Goal: Task Accomplishment & Management: Use online tool/utility

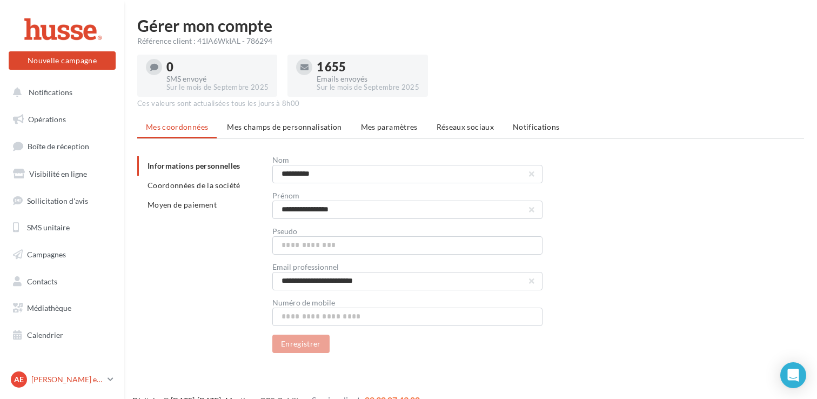
click at [99, 373] on div "Ae Anita et Valentin Perlemoine valentin.p" at bounding box center [57, 379] width 92 height 16
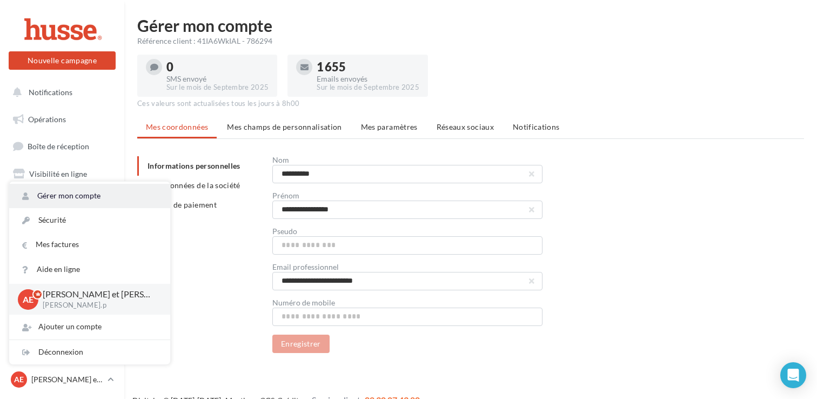
click at [92, 198] on link "Gérer mon compte" at bounding box center [89, 196] width 161 height 24
click at [133, 196] on link "Gérer mon compte" at bounding box center [89, 196] width 161 height 24
click at [576, 40] on div "Référence client : 41IA6WkIAL - 786294" at bounding box center [470, 41] width 667 height 11
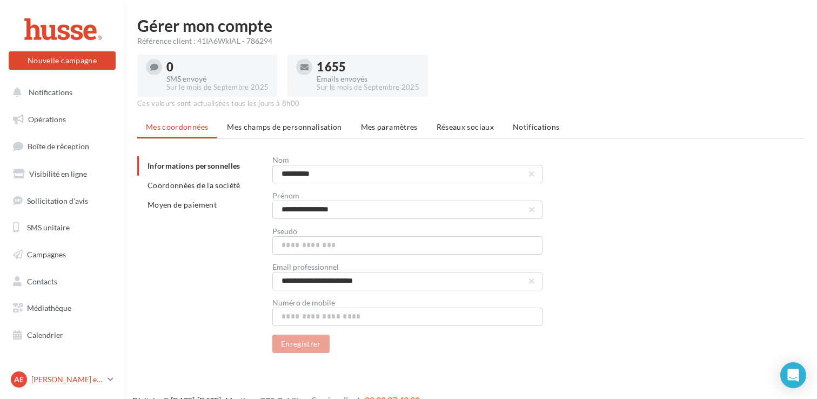
click at [87, 389] on link "Ae Anita et Valentin Perlemoine valentin.p" at bounding box center [62, 379] width 107 height 21
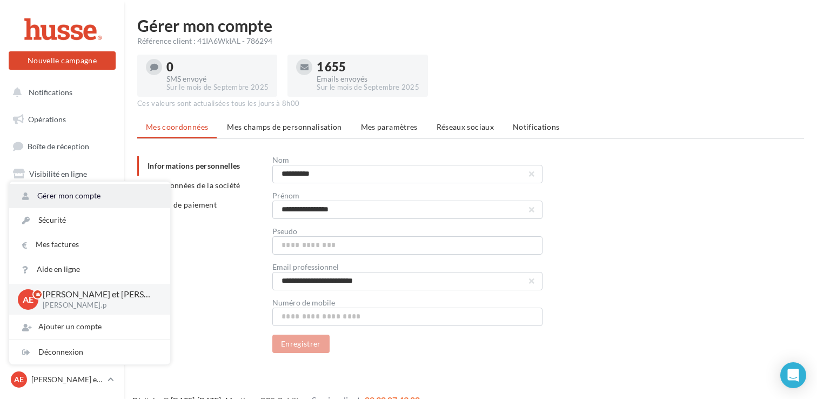
click at [26, 197] on icon at bounding box center [25, 196] width 6 height 11
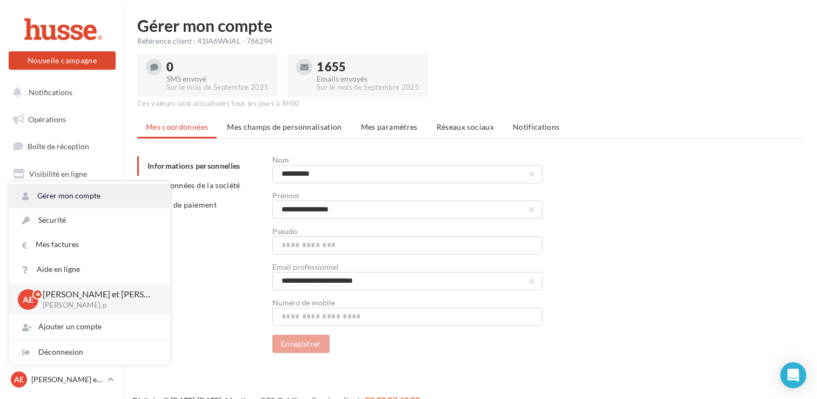
click at [26, 197] on icon at bounding box center [25, 196] width 6 height 11
click at [99, 9] on nav "Nouvelle campagne Nouvelle campagne Notifications Opérations Boîte de réception…" at bounding box center [62, 199] width 124 height 399
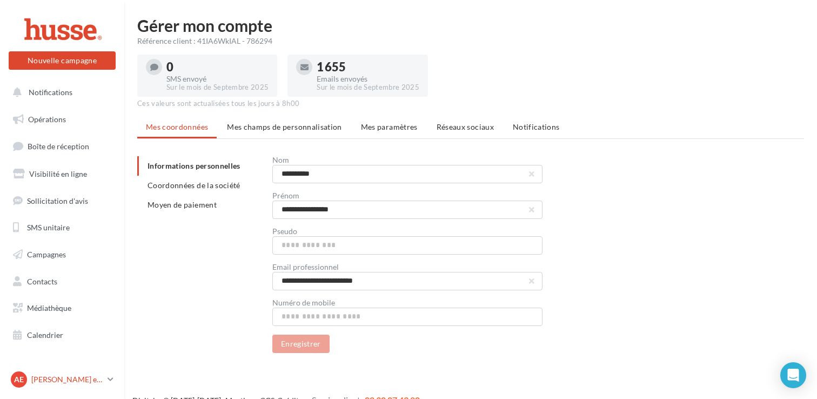
click at [114, 381] on link "Ae Anita et Valentin Perlemoine valentin.p" at bounding box center [62, 379] width 107 height 21
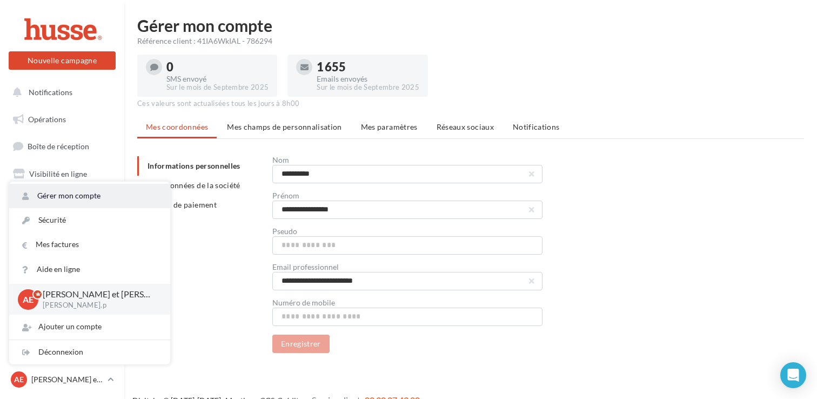
click at [77, 193] on link "Gérer mon compte" at bounding box center [89, 196] width 161 height 24
click at [238, 279] on div "**********" at bounding box center [474, 254] width 675 height 197
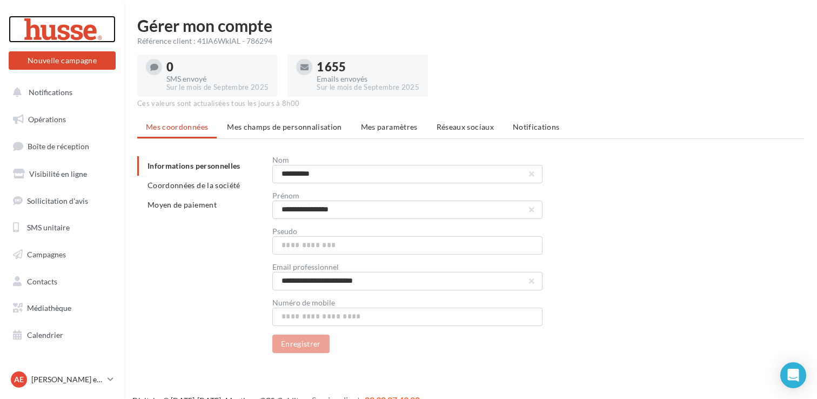
click at [32, 21] on div at bounding box center [62, 29] width 86 height 27
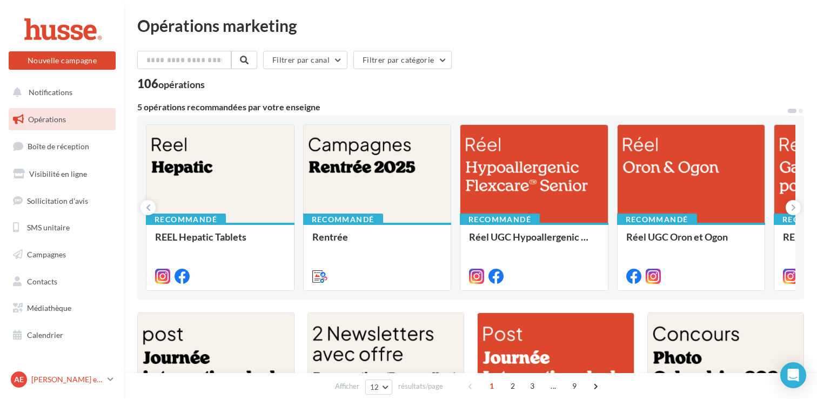
click at [98, 378] on p "[PERSON_NAME] et [PERSON_NAME]" at bounding box center [67, 379] width 72 height 11
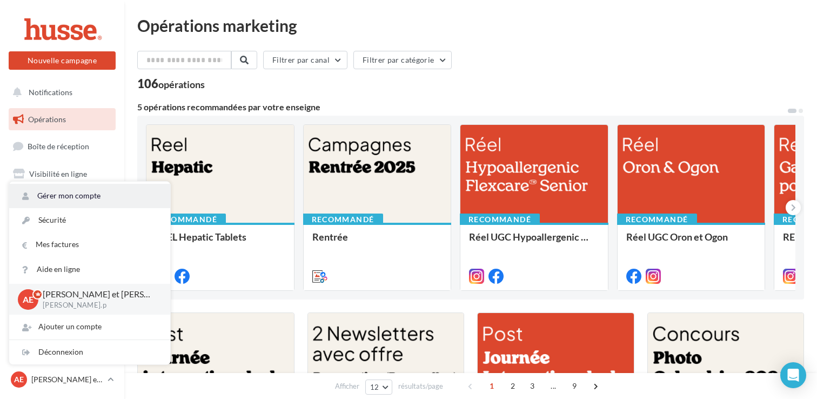
click at [70, 196] on link "Gérer mon compte" at bounding box center [89, 196] width 161 height 24
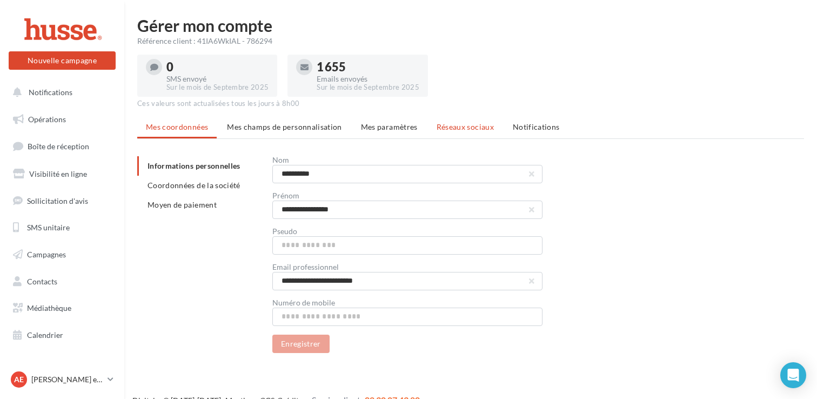
click at [457, 132] on li "Réseaux sociaux" at bounding box center [465, 126] width 75 height 19
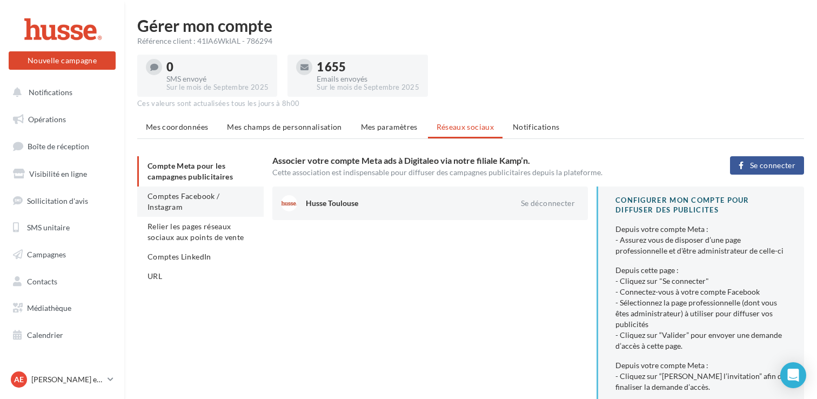
click at [175, 198] on span "Comptes Facebook / Instagram" at bounding box center [184, 201] width 72 height 20
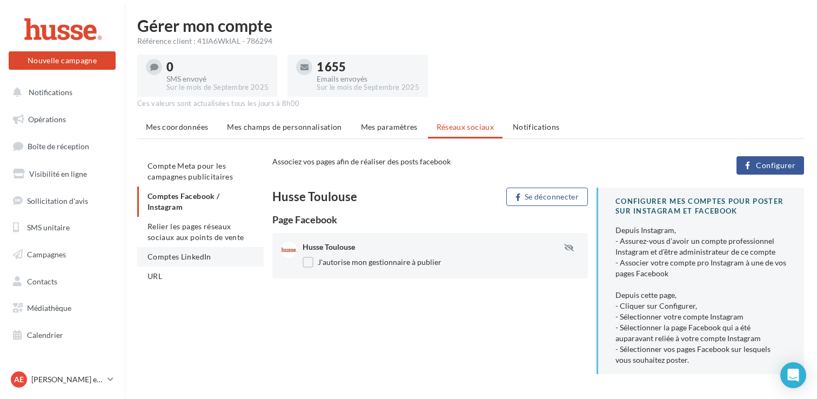
click at [200, 256] on span "Comptes LinkedIn" at bounding box center [180, 256] width 64 height 9
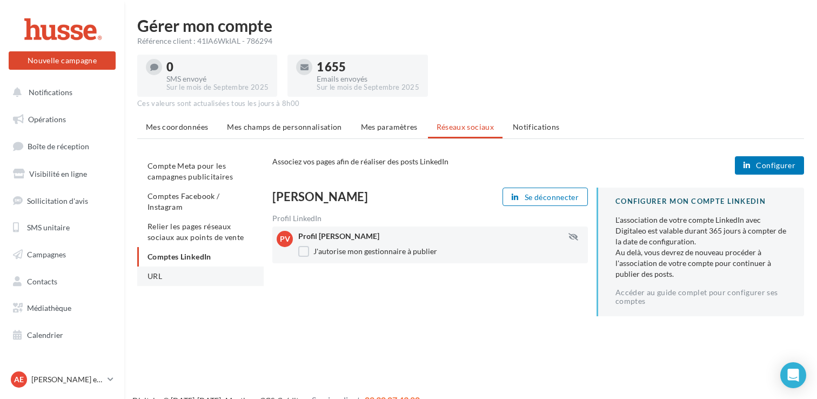
click at [185, 277] on li "URL" at bounding box center [200, 275] width 126 height 19
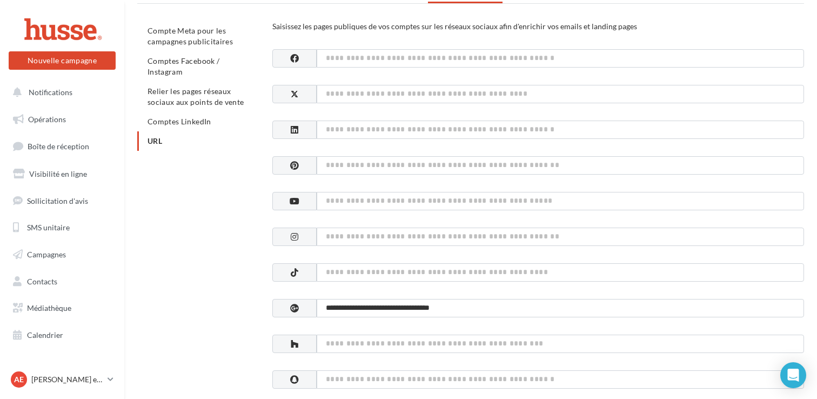
scroll to position [142, 0]
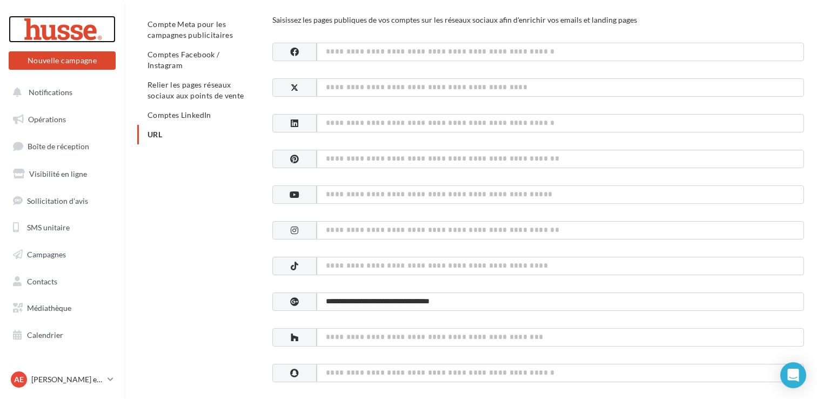
click at [68, 21] on div at bounding box center [62, 29] width 86 height 27
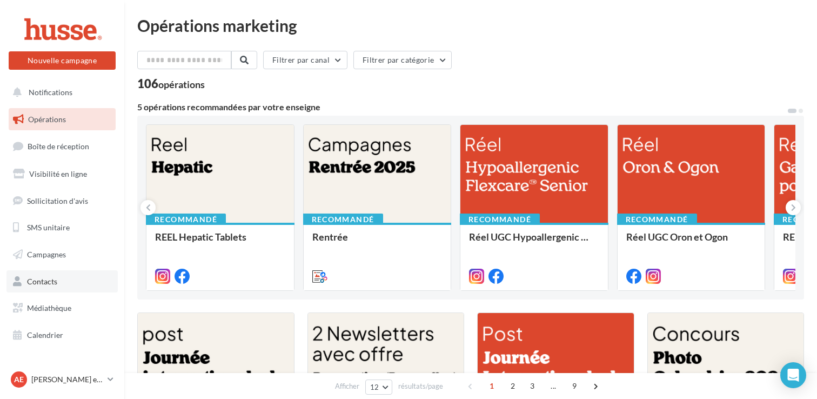
click at [47, 288] on link "Contacts" at bounding box center [61, 281] width 111 height 23
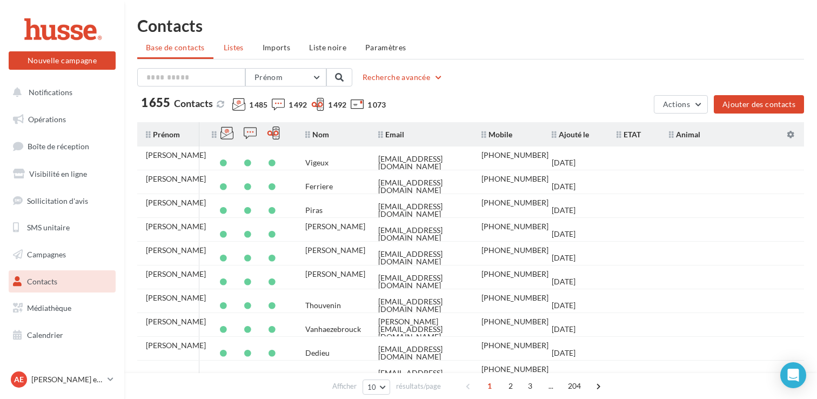
click at [240, 56] on li "Listes" at bounding box center [233, 47] width 37 height 19
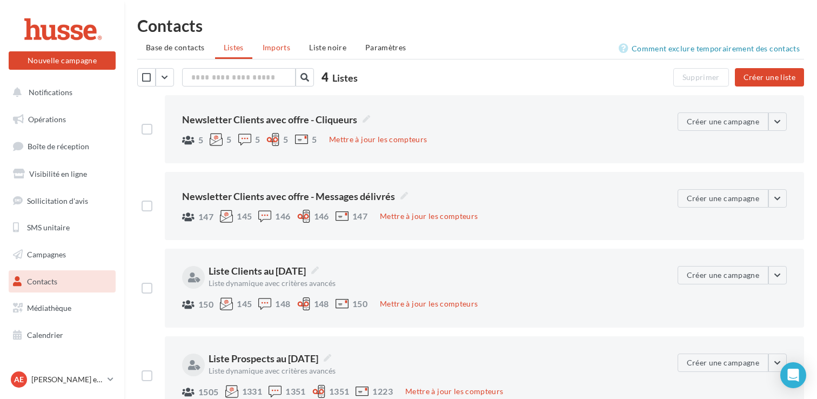
click at [278, 48] on span "Imports" at bounding box center [277, 47] width 28 height 9
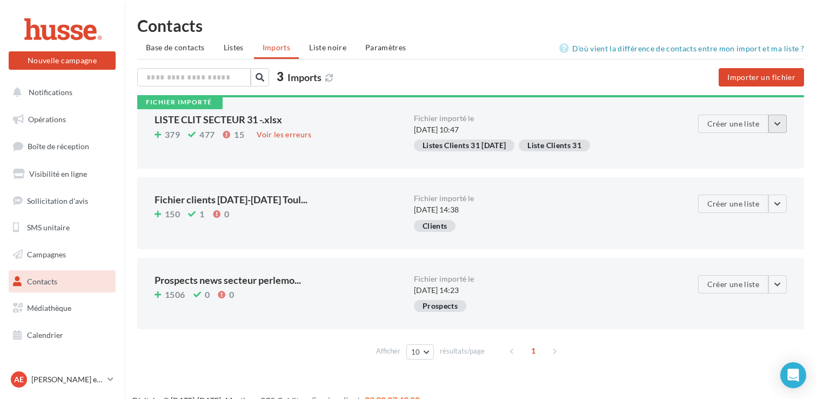
click at [779, 120] on button "button" at bounding box center [777, 124] width 18 height 18
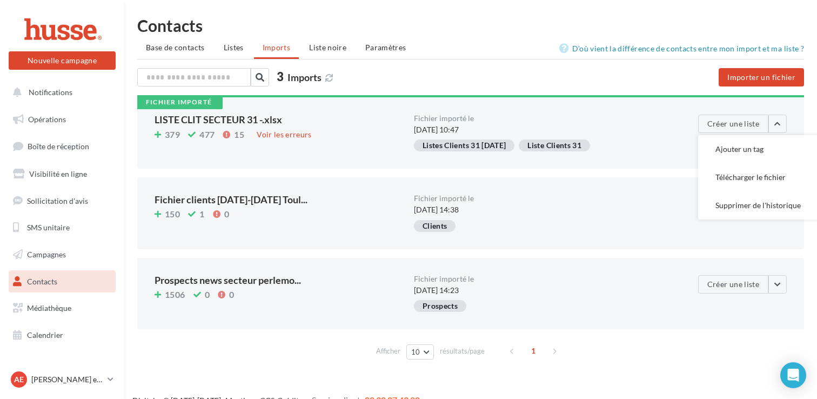
click at [647, 139] on div "Fichier importé le 03/09/2025 à 10:47 Listes Clients 31 26/08/25 Liste Clients …" at bounding box center [543, 133] width 259 height 37
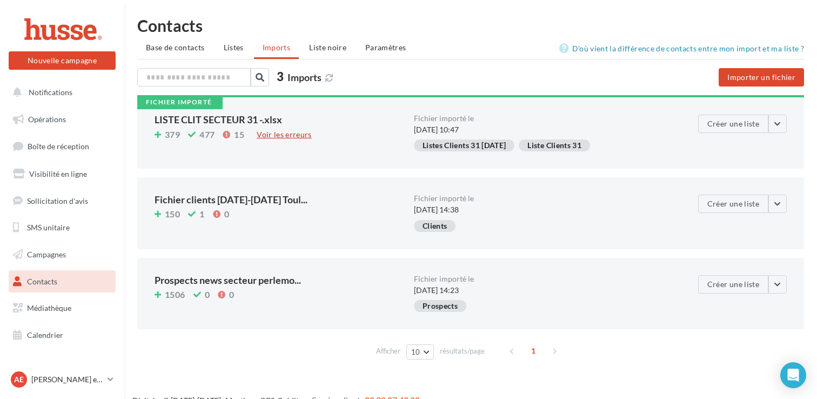
click at [277, 140] on div "Voir les erreurs" at bounding box center [284, 135] width 64 height 12
click at [101, 385] on div "Ae Anita et Valentin Perlemoine valentin.p" at bounding box center [57, 379] width 92 height 16
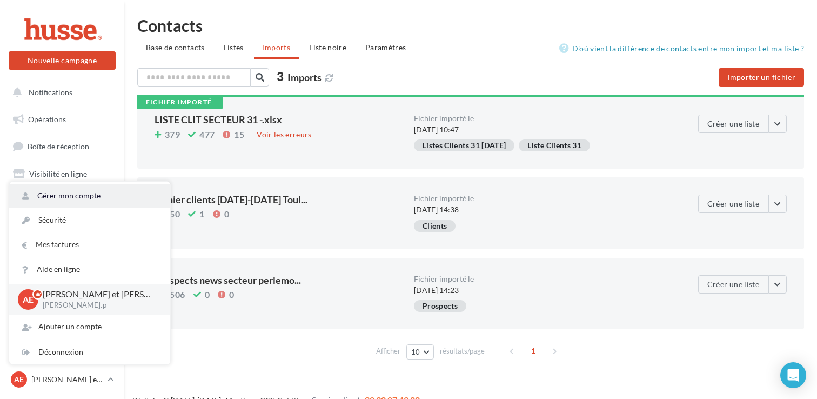
click at [82, 196] on link "Gérer mon compte" at bounding box center [89, 196] width 161 height 24
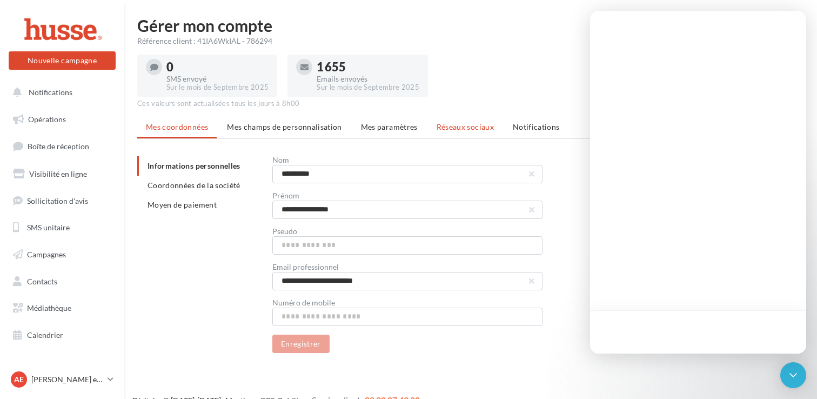
click at [459, 128] on span "Réseaux sociaux" at bounding box center [465, 126] width 57 height 9
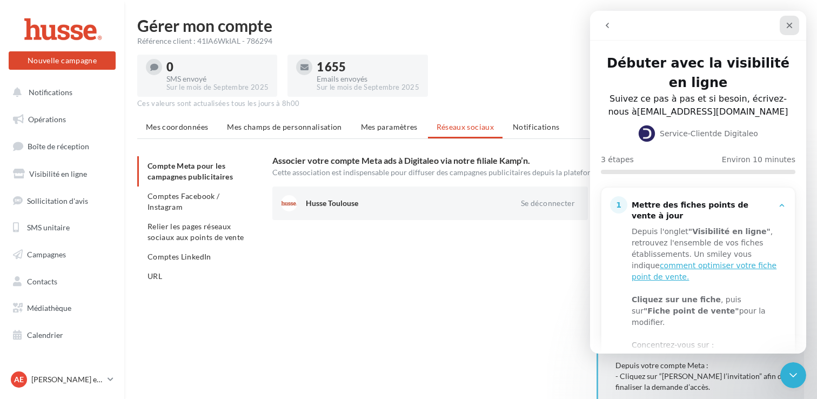
click at [785, 25] on icon "Fermer" at bounding box center [789, 25] width 9 height 9
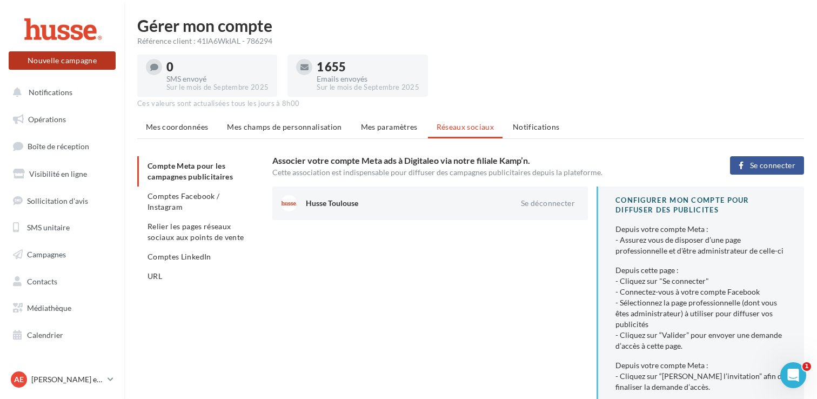
click at [68, 65] on button "Nouvelle campagne" at bounding box center [62, 60] width 107 height 18
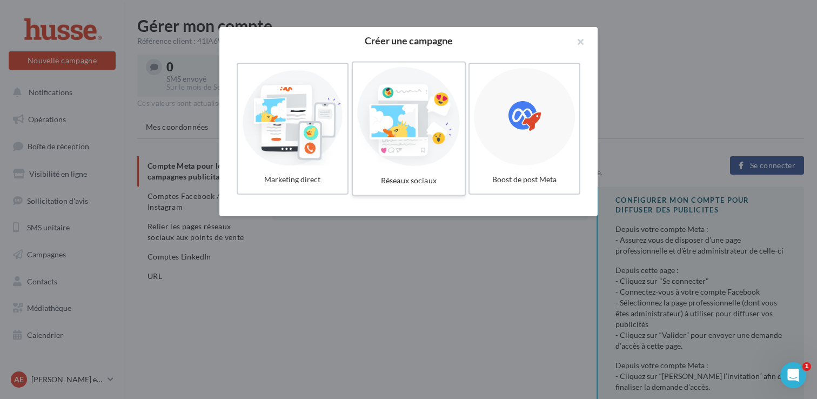
click at [399, 124] on div at bounding box center [408, 116] width 103 height 99
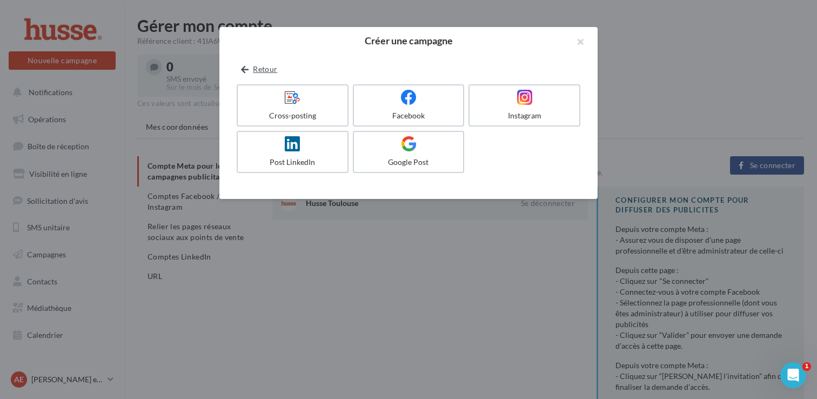
click at [238, 71] on button "Retour" at bounding box center [259, 69] width 45 height 13
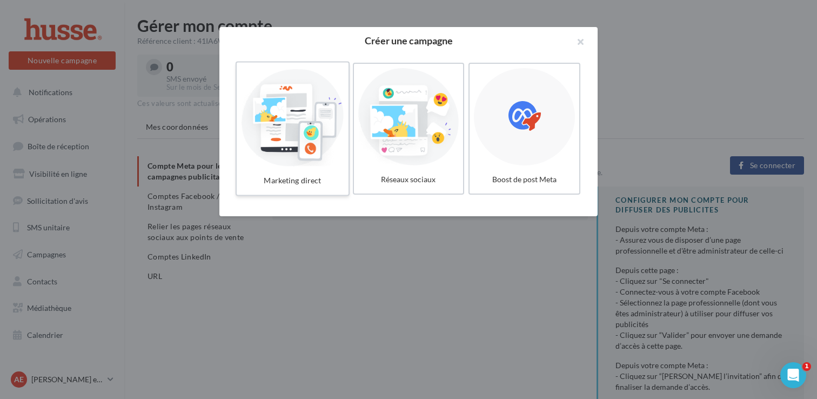
click at [291, 141] on div at bounding box center [292, 116] width 103 height 99
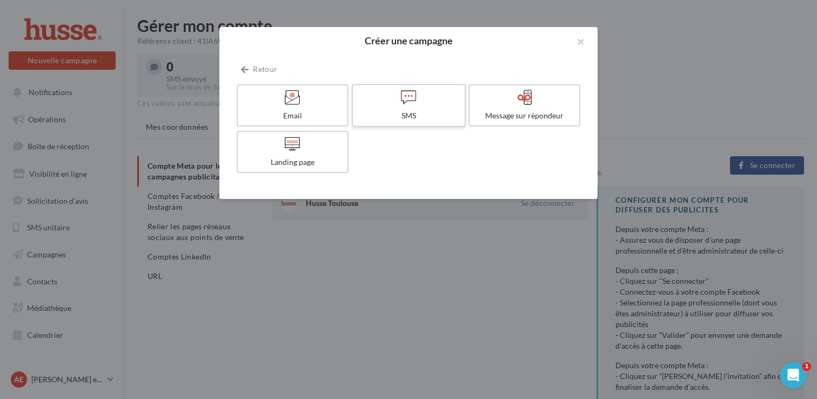
click at [409, 102] on icon at bounding box center [409, 97] width 16 height 16
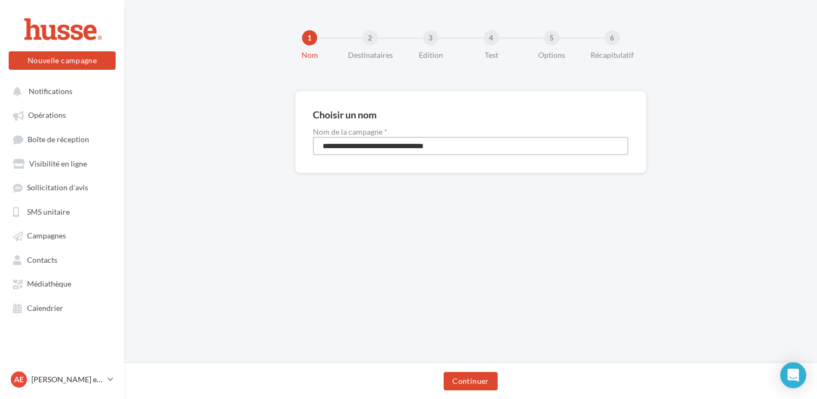
click at [377, 149] on input "**********" at bounding box center [471, 146] width 316 height 18
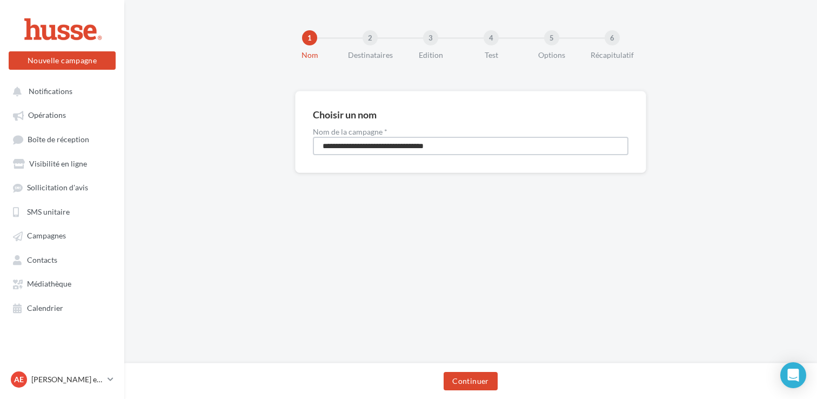
click at [377, 149] on input "**********" at bounding box center [471, 146] width 316 height 18
click at [380, 163] on div "**********" at bounding box center [470, 132] width 351 height 82
click at [370, 145] on input "**********" at bounding box center [471, 146] width 316 height 18
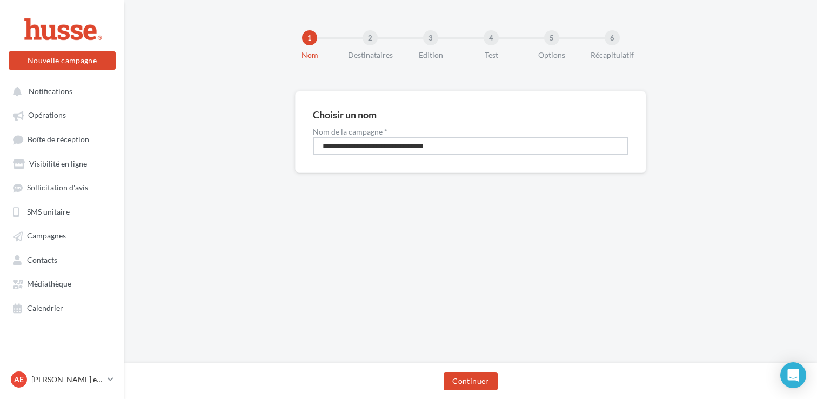
click at [370, 145] on input "**********" at bounding box center [471, 146] width 316 height 18
click at [484, 150] on input "**********" at bounding box center [471, 146] width 316 height 18
type input "**********"
click at [470, 377] on button "Continuer" at bounding box center [470, 381] width 53 height 18
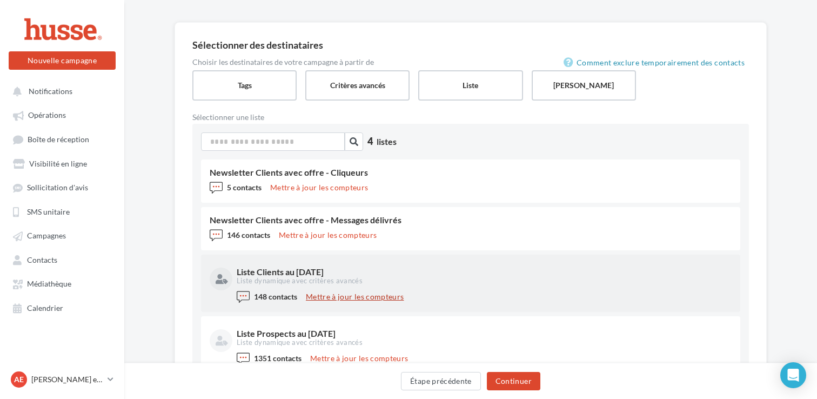
scroll to position [62, 0]
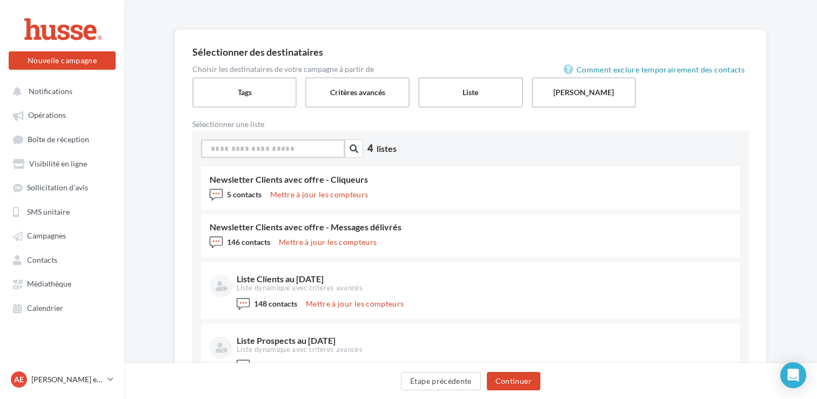
click at [303, 144] on input at bounding box center [273, 148] width 144 height 18
type input "*"
click at [60, 263] on link "Contacts" at bounding box center [61, 259] width 111 height 19
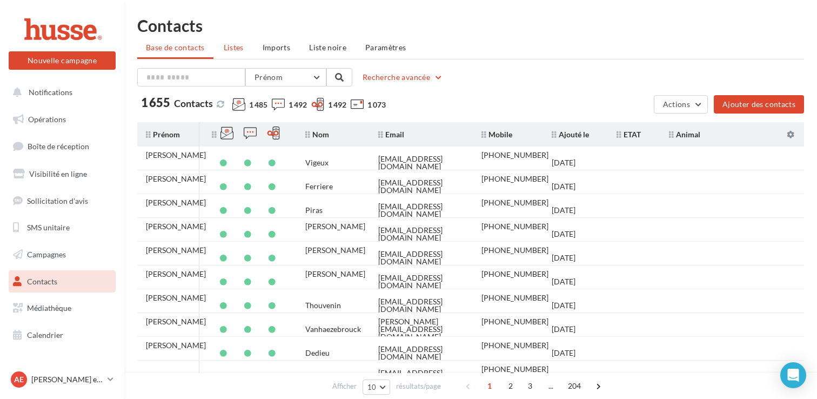
click at [232, 51] on span "Listes" at bounding box center [234, 47] width 20 height 9
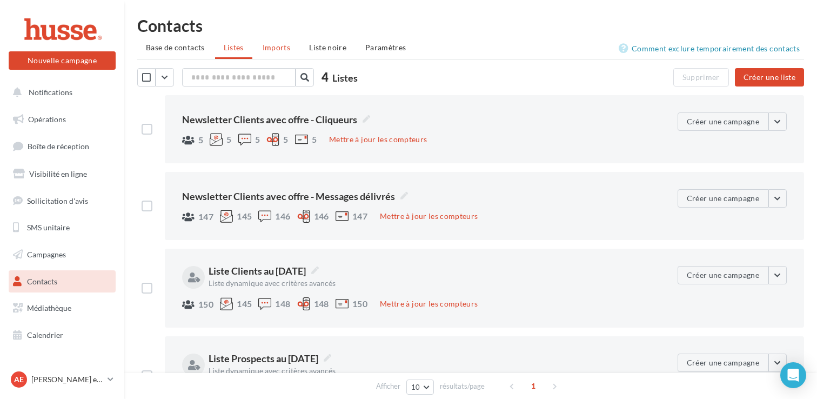
click at [289, 47] on span "Imports" at bounding box center [277, 47] width 28 height 9
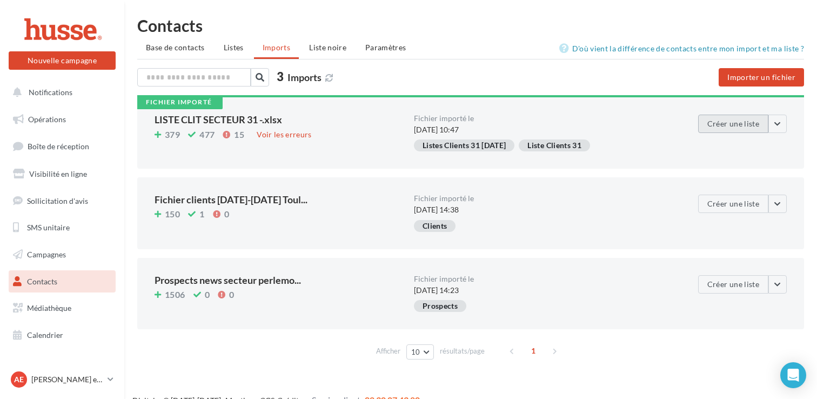
click at [737, 128] on button "Créer une liste" at bounding box center [733, 124] width 70 height 18
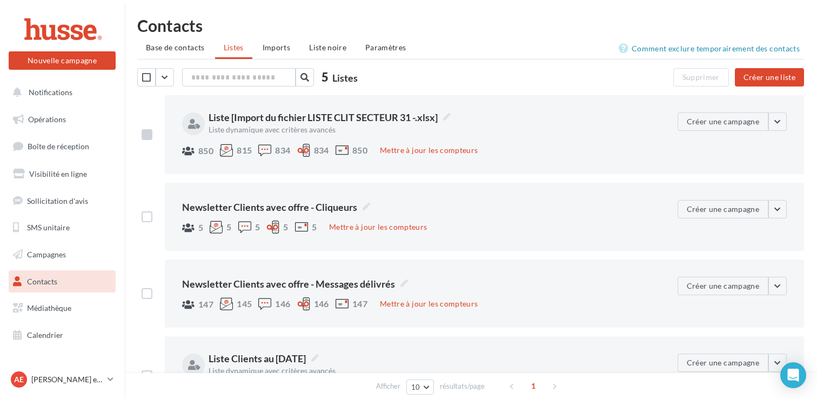
click at [146, 136] on label at bounding box center [147, 134] width 11 height 11
click at [66, 273] on link "Contacts" at bounding box center [61, 281] width 111 height 23
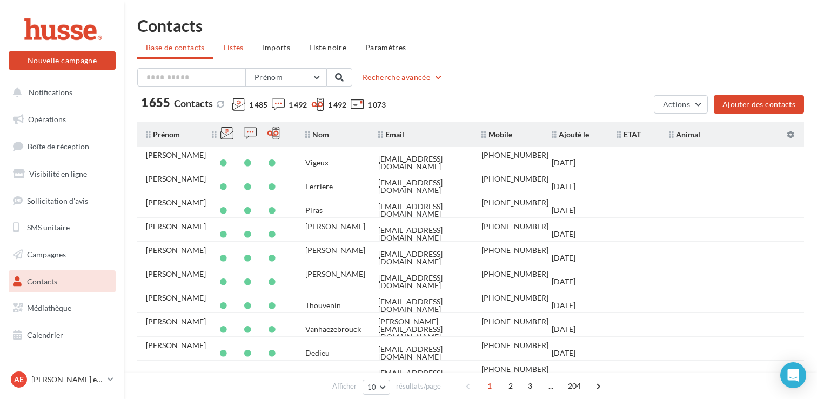
click at [224, 44] on span "Listes" at bounding box center [234, 47] width 20 height 9
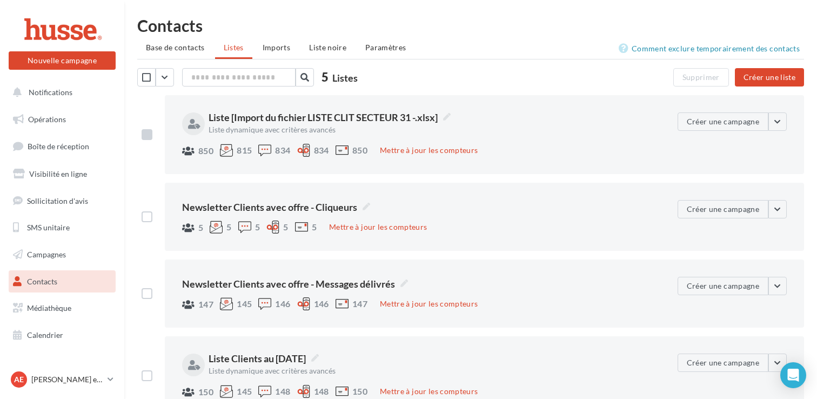
click at [149, 132] on label at bounding box center [147, 134] width 11 height 11
click at [711, 125] on button "Créer une campagne" at bounding box center [723, 121] width 91 height 18
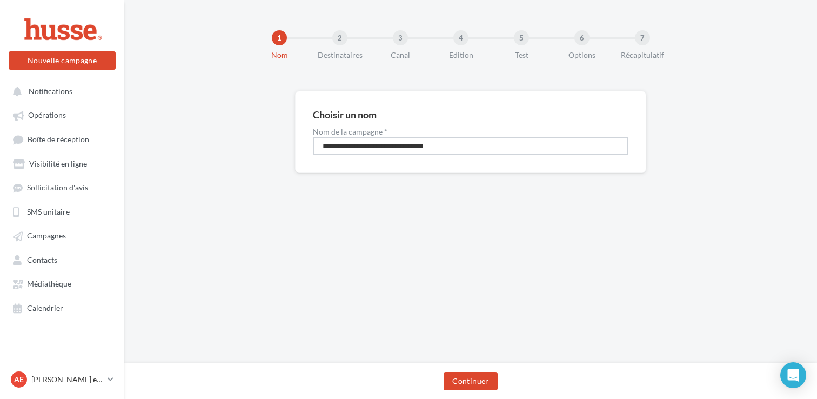
click at [378, 147] on input "**********" at bounding box center [471, 146] width 316 height 18
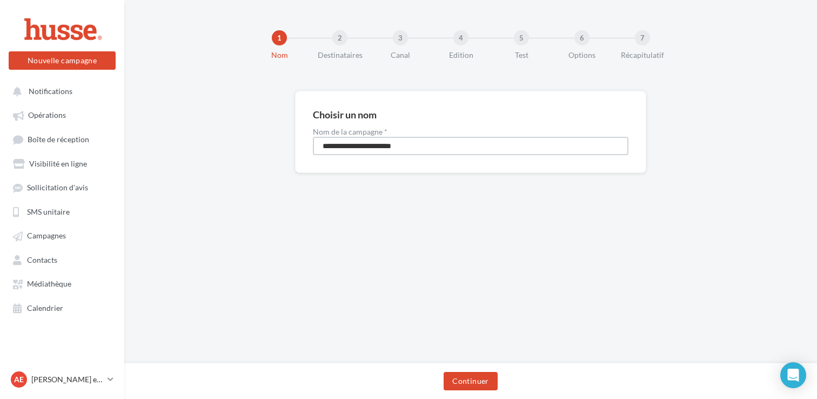
type input "**********"
click at [476, 385] on button "Continuer" at bounding box center [470, 381] width 53 height 18
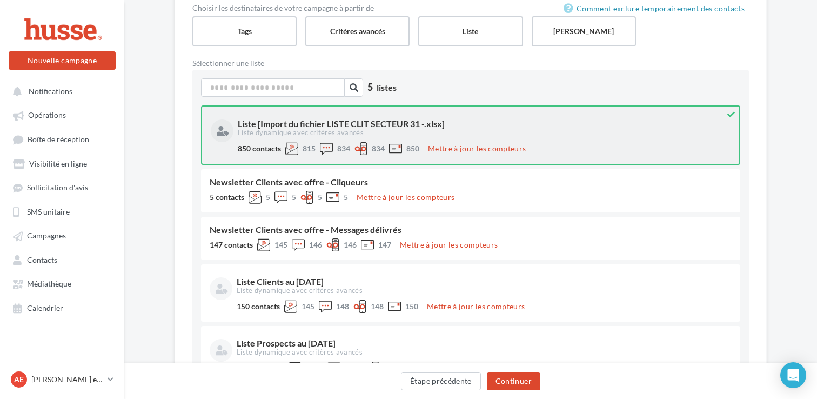
scroll to position [126, 0]
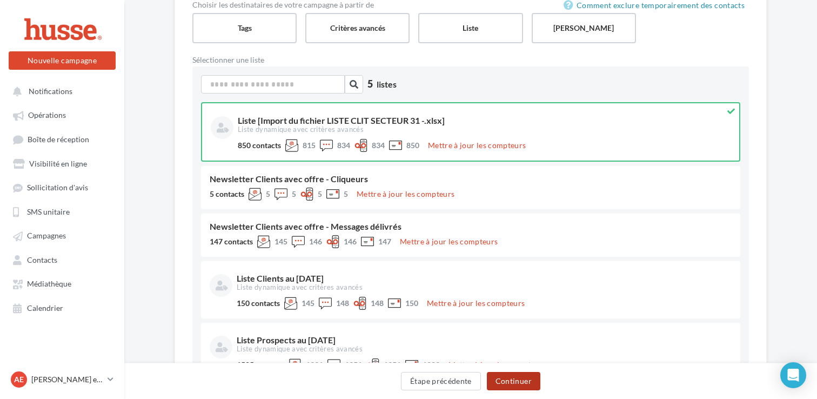
click at [510, 379] on button "Continuer" at bounding box center [513, 381] width 53 height 18
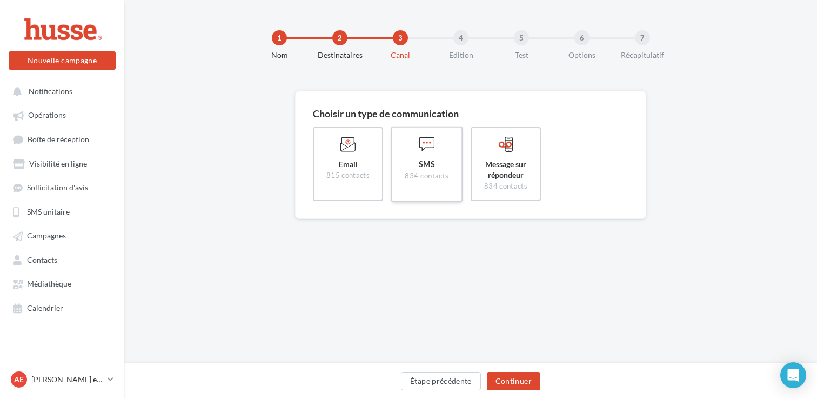
click at [430, 165] on span "SMS" at bounding box center [427, 164] width 52 height 11
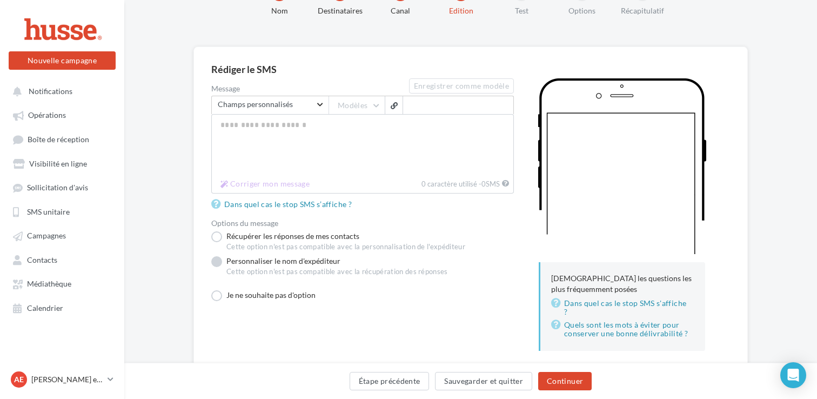
scroll to position [45, 0]
click at [66, 233] on link "Campagnes" at bounding box center [61, 234] width 111 height 19
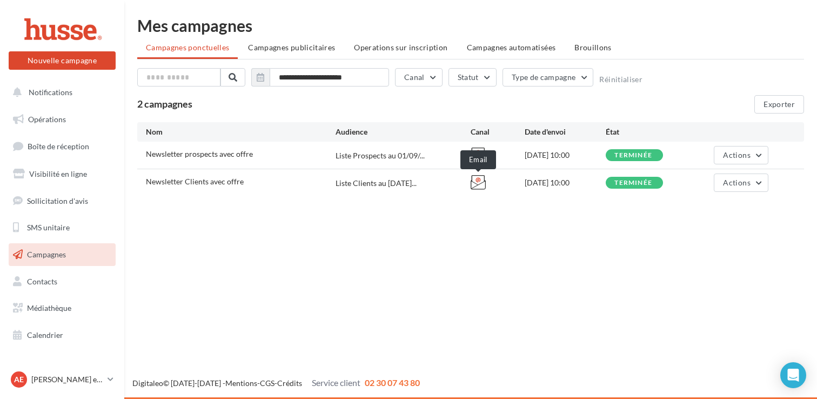
click at [478, 180] on icon at bounding box center [478, 182] width 15 height 15
click at [749, 186] on span "Actions" at bounding box center [736, 182] width 27 height 9
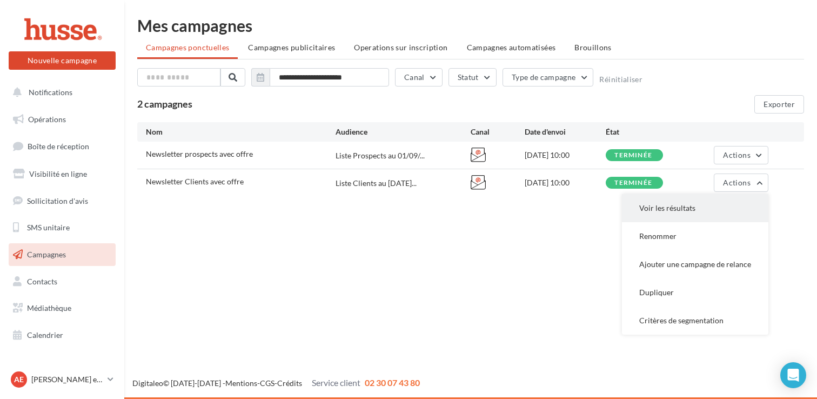
click at [687, 208] on button "Voir les résultats" at bounding box center [695, 208] width 146 height 28
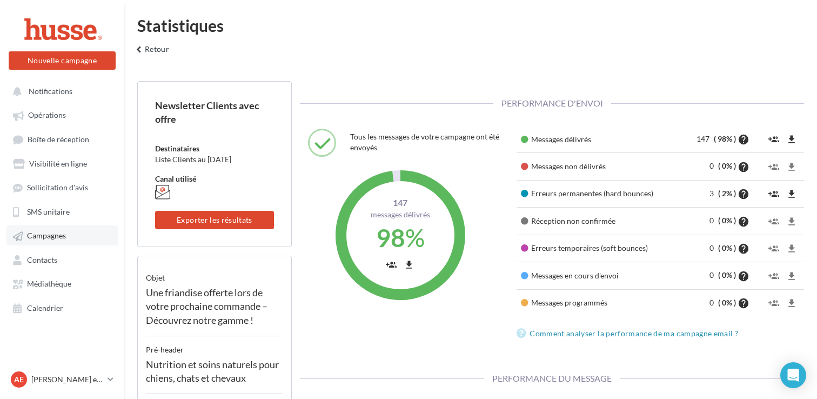
click at [66, 238] on link "Campagnes" at bounding box center [61, 234] width 111 height 19
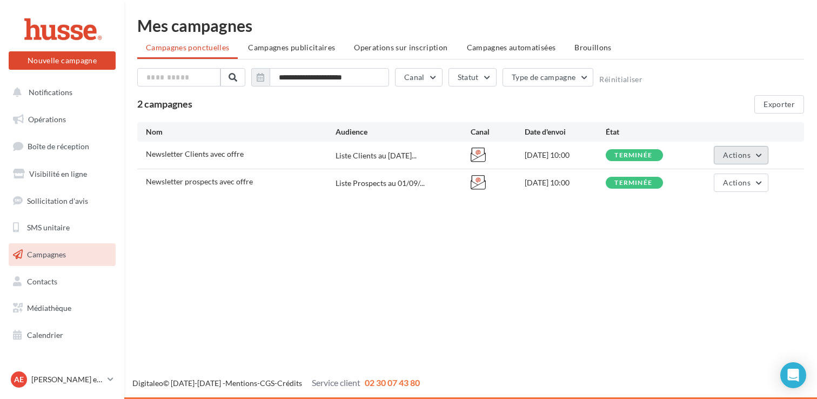
click at [734, 155] on span "Actions" at bounding box center [736, 154] width 27 height 9
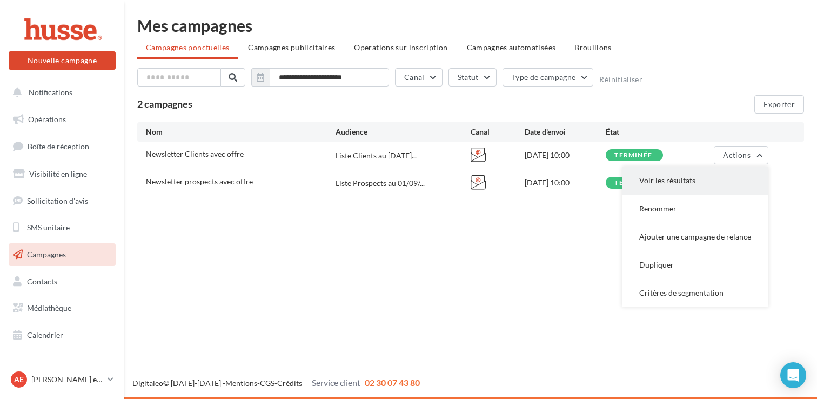
click at [715, 179] on button "Voir les résultats" at bounding box center [695, 180] width 146 height 28
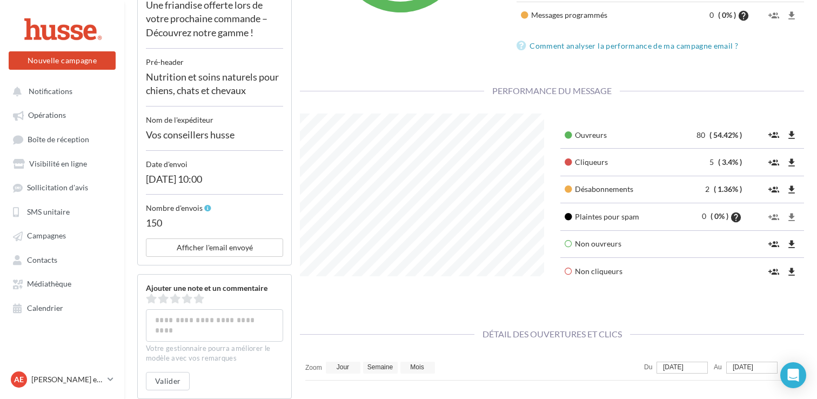
scroll to position [289, 0]
click at [59, 240] on span "Campagnes" at bounding box center [46, 235] width 39 height 9
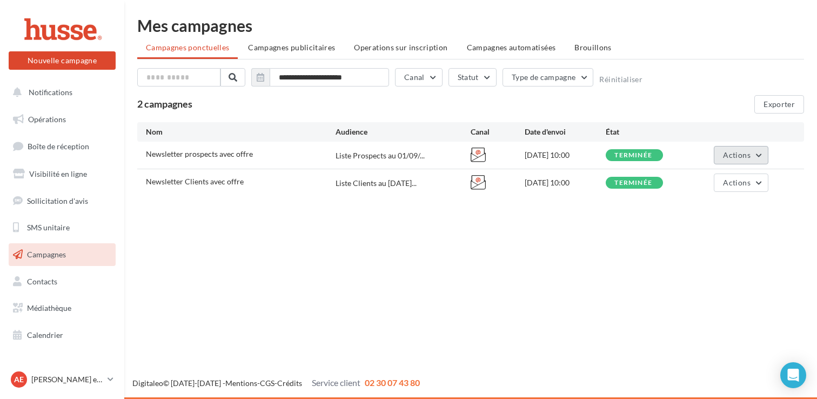
click at [750, 157] on span "Actions" at bounding box center [736, 154] width 27 height 9
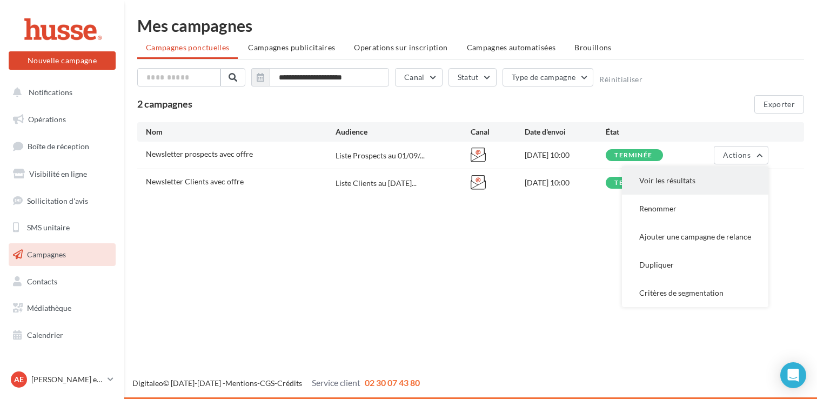
click at [694, 175] on button "Voir les résultats" at bounding box center [695, 180] width 146 height 28
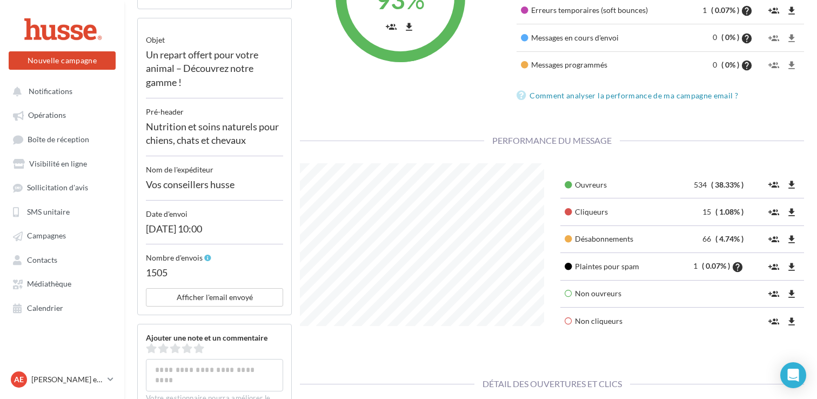
scroll to position [240, 0]
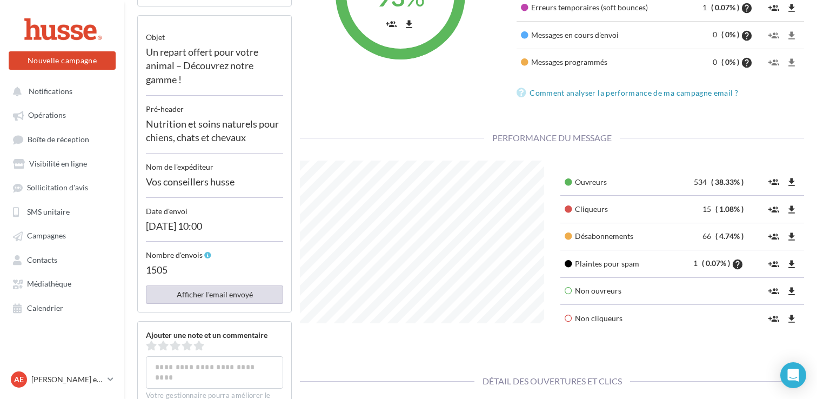
click at [217, 295] on button "Afficher l'email envoyé" at bounding box center [214, 294] width 137 height 18
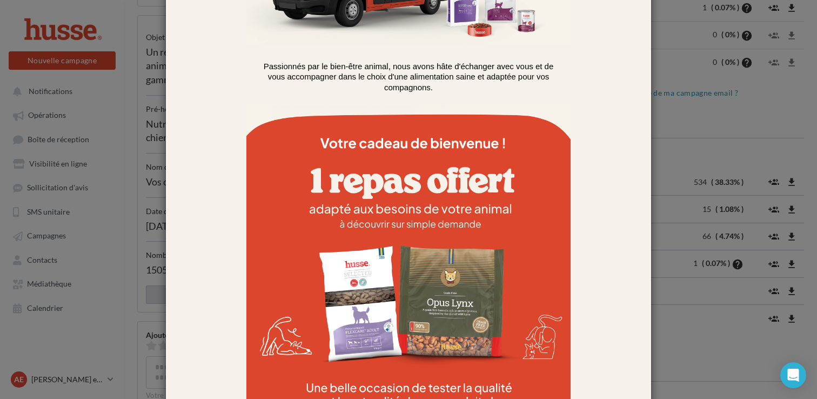
scroll to position [0, 0]
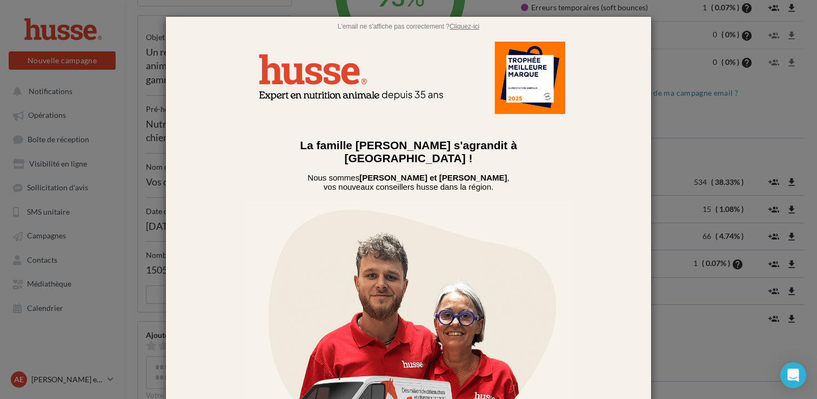
click at [715, 131] on div at bounding box center [408, 199] width 817 height 399
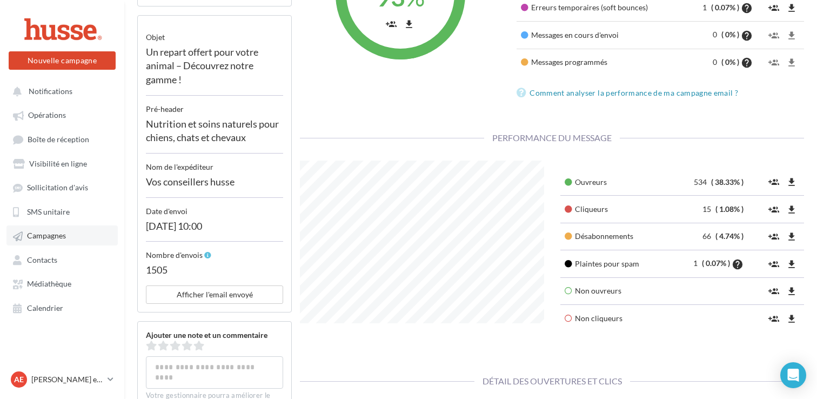
click at [62, 237] on span "Campagnes" at bounding box center [46, 235] width 39 height 9
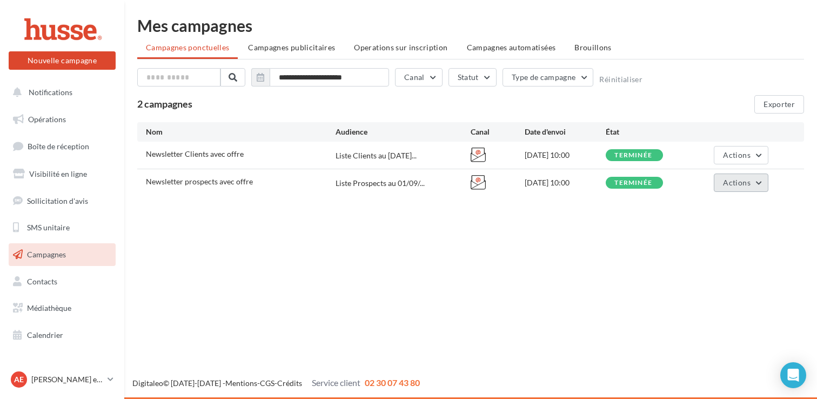
click at [735, 185] on span "Actions" at bounding box center [736, 182] width 27 height 9
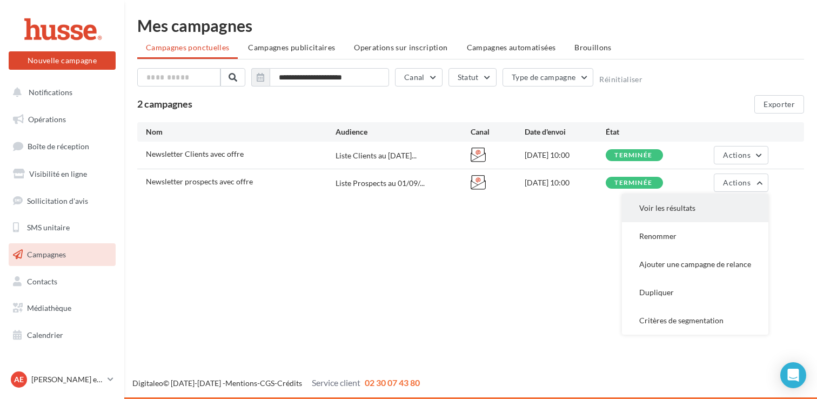
click at [686, 213] on button "Voir les résultats" at bounding box center [695, 208] width 146 height 28
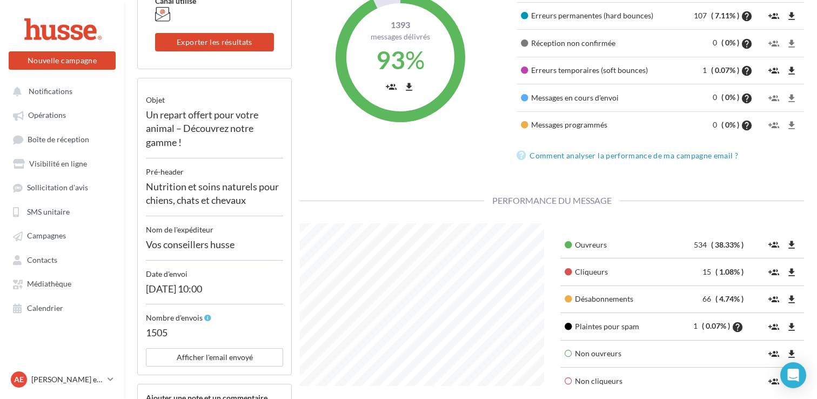
scroll to position [178, 0]
click at [268, 244] on div "Vos conseillers husse" at bounding box center [214, 247] width 137 height 25
click at [217, 352] on button "Afficher l'email envoyé" at bounding box center [214, 356] width 137 height 18
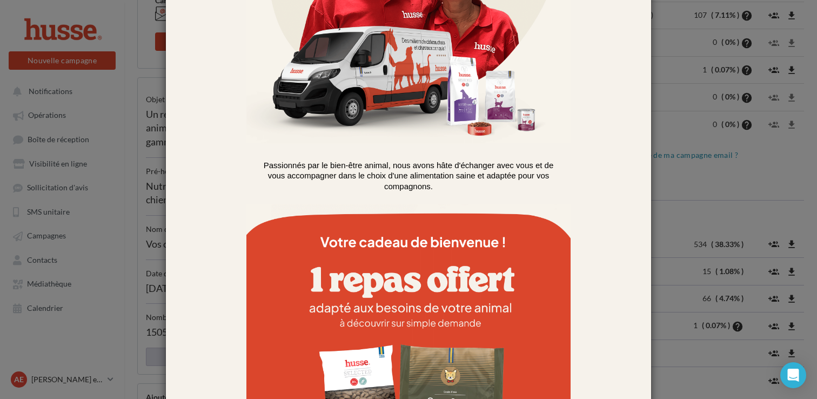
scroll to position [360, 0]
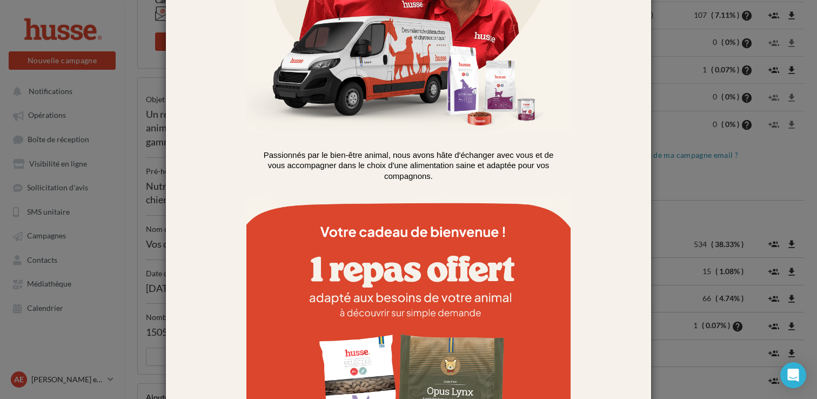
click at [710, 199] on div at bounding box center [408, 199] width 817 height 399
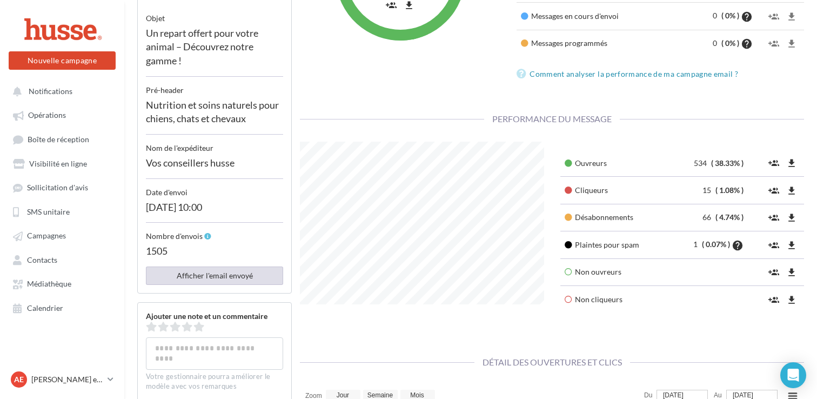
scroll to position [266, 0]
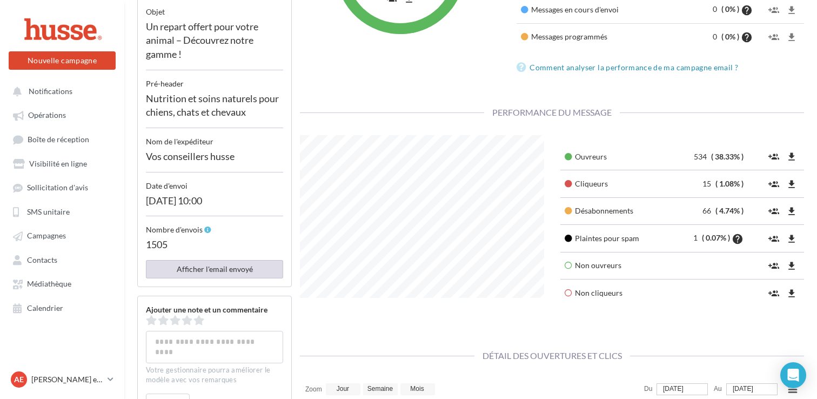
click at [238, 277] on button "Afficher l'email envoyé" at bounding box center [214, 269] width 137 height 18
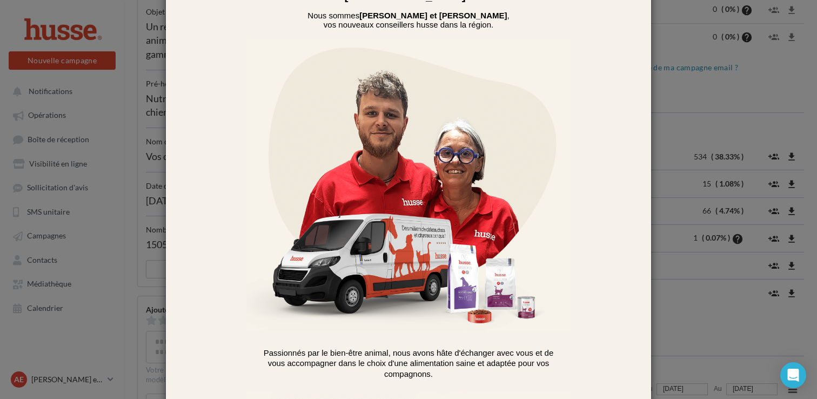
scroll to position [0, 0]
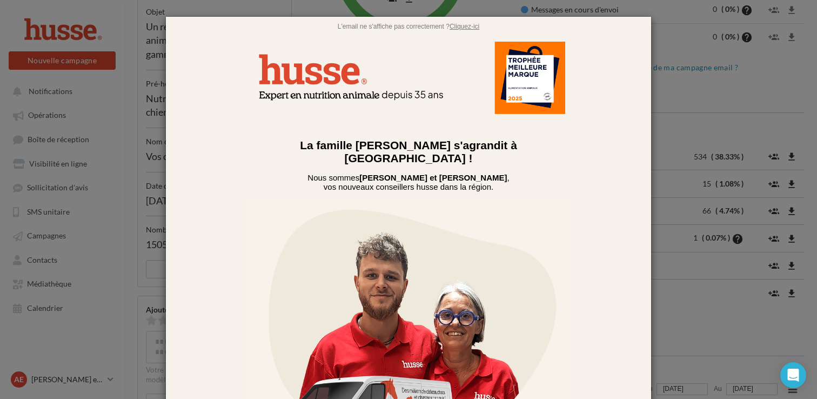
click at [667, 159] on div at bounding box center [408, 199] width 817 height 399
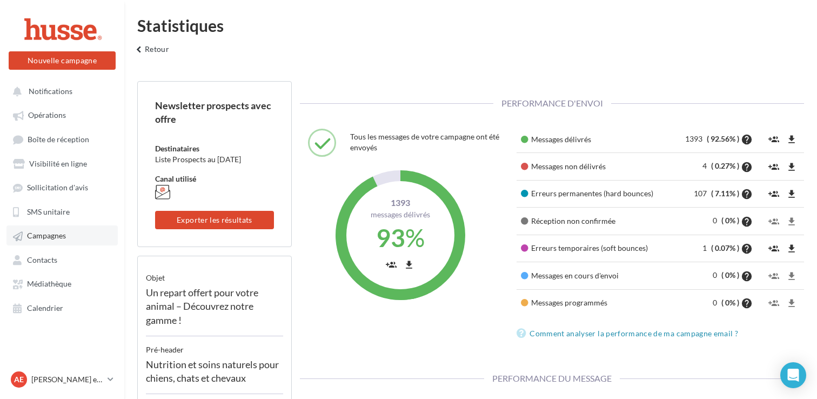
click at [63, 238] on span "Campagnes" at bounding box center [46, 235] width 39 height 9
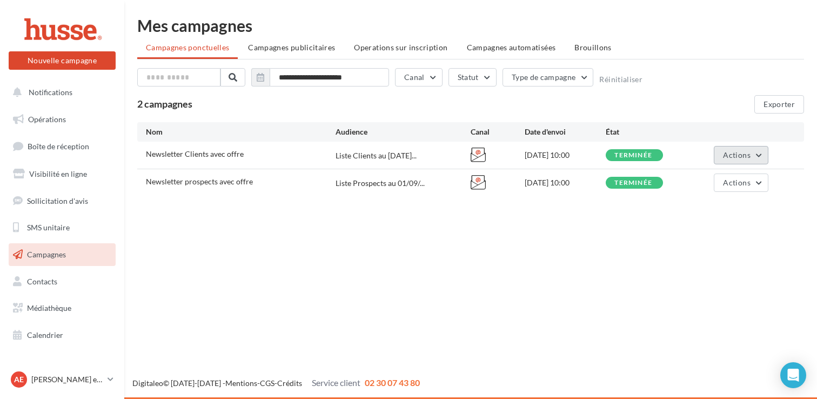
click at [732, 152] on span "Actions" at bounding box center [736, 154] width 27 height 9
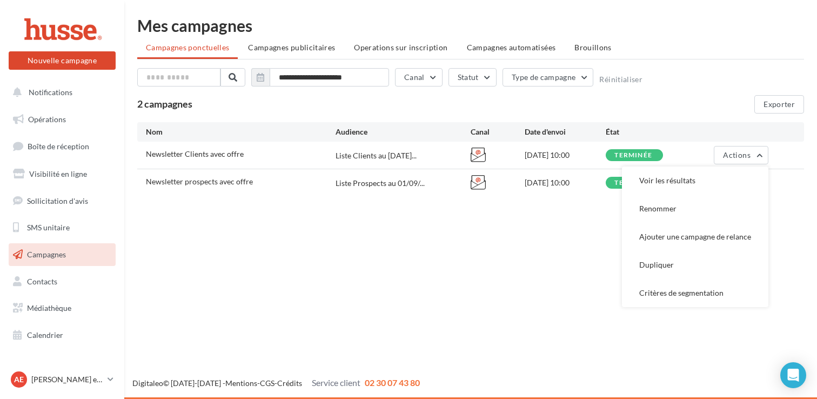
click at [465, 304] on div "Nouvelle campagne Nouvelle campagne Notifications Opérations Boîte de réception…" at bounding box center [408, 199] width 817 height 399
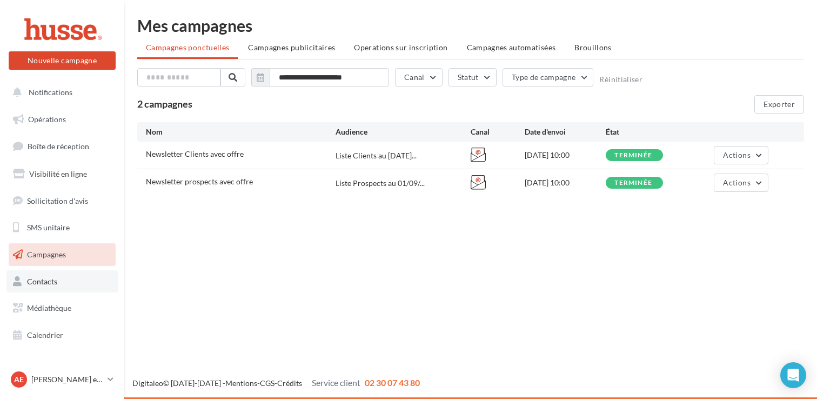
click at [64, 292] on link "Contacts" at bounding box center [61, 281] width 111 height 23
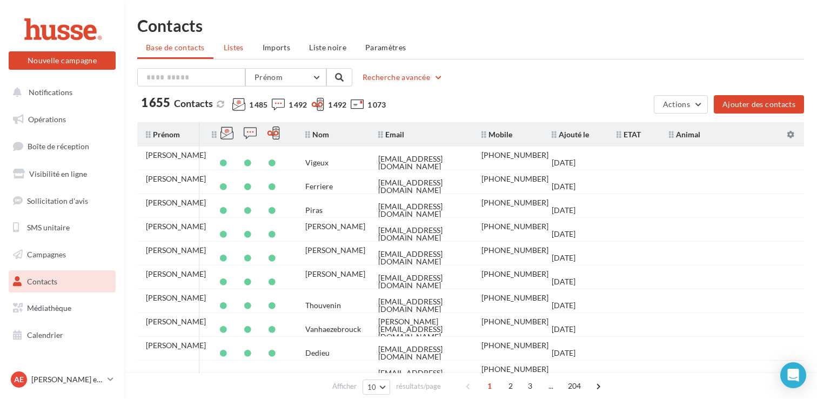
click at [239, 46] on span "Listes" at bounding box center [234, 47] width 20 height 9
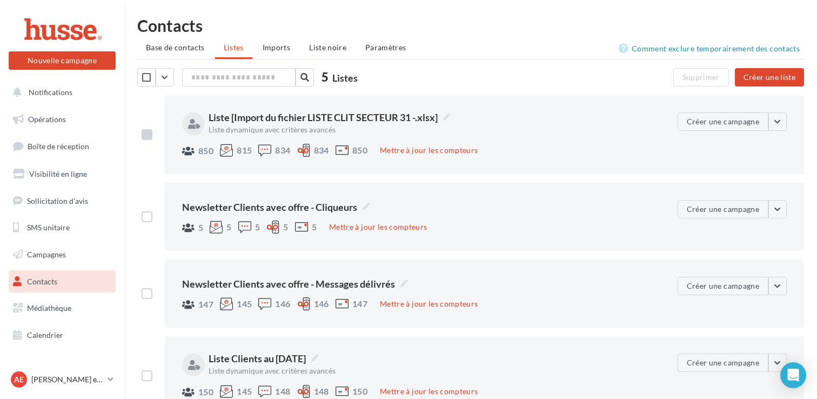
click at [149, 135] on label at bounding box center [147, 134] width 11 height 11
click at [742, 125] on button "Créer une campagne" at bounding box center [723, 121] width 91 height 18
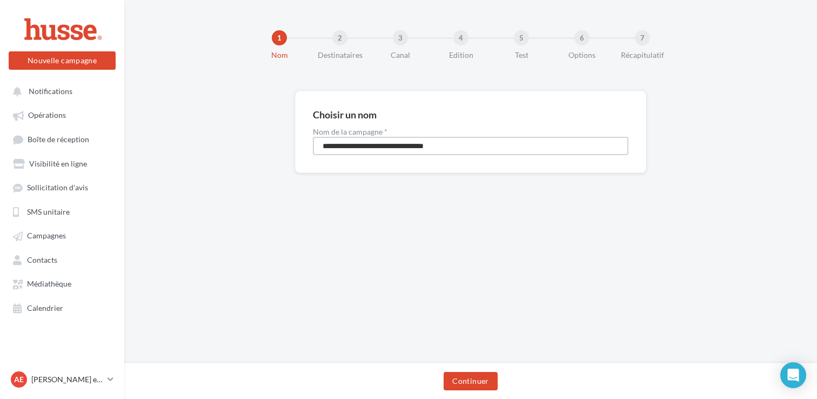
click at [374, 148] on input "**********" at bounding box center [471, 146] width 316 height 18
click at [385, 145] on input "**********" at bounding box center [471, 146] width 316 height 18
type input "**********"
click at [483, 379] on button "Continuer" at bounding box center [470, 381] width 53 height 18
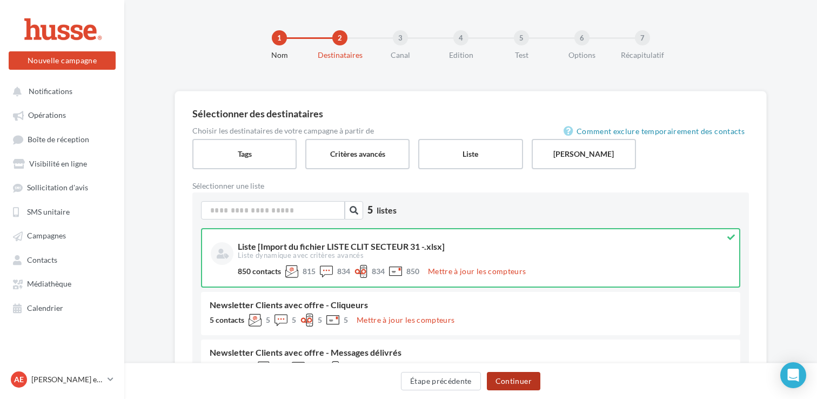
click at [530, 381] on button "Continuer" at bounding box center [513, 381] width 53 height 18
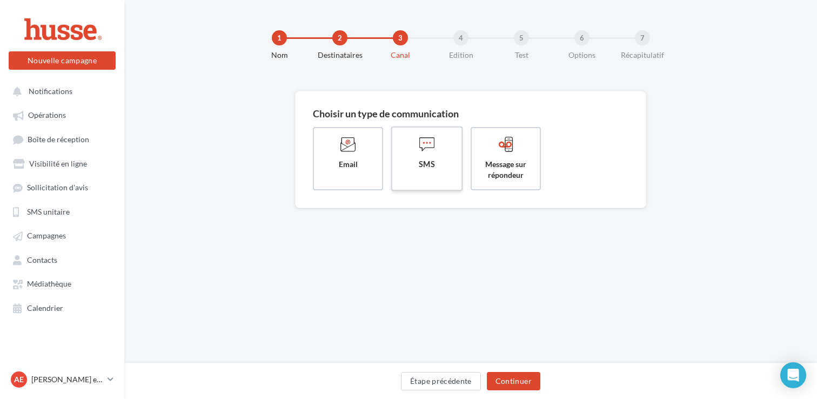
click at [426, 166] on span "SMS" at bounding box center [427, 164] width 52 height 11
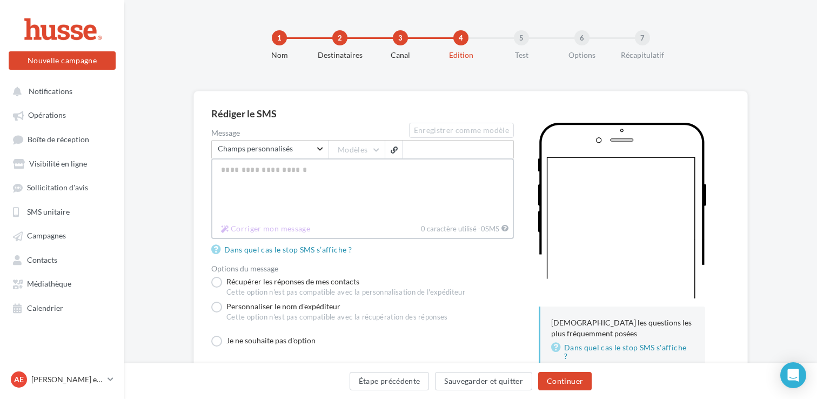
click at [369, 186] on textarea "Message" at bounding box center [362, 189] width 303 height 62
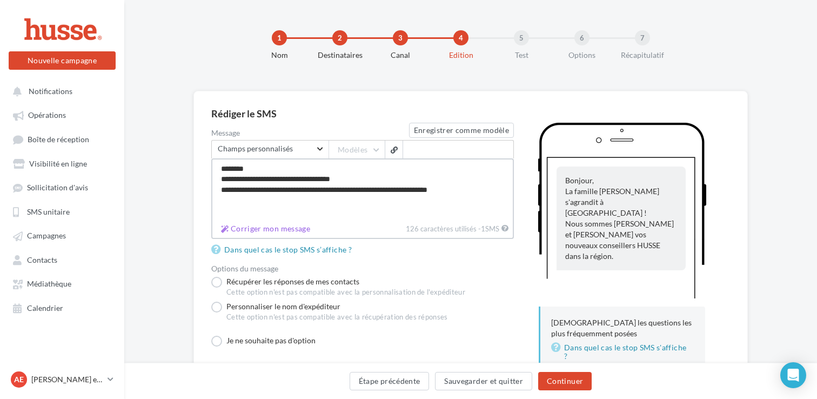
click at [495, 191] on textarea "**********" at bounding box center [362, 189] width 303 height 62
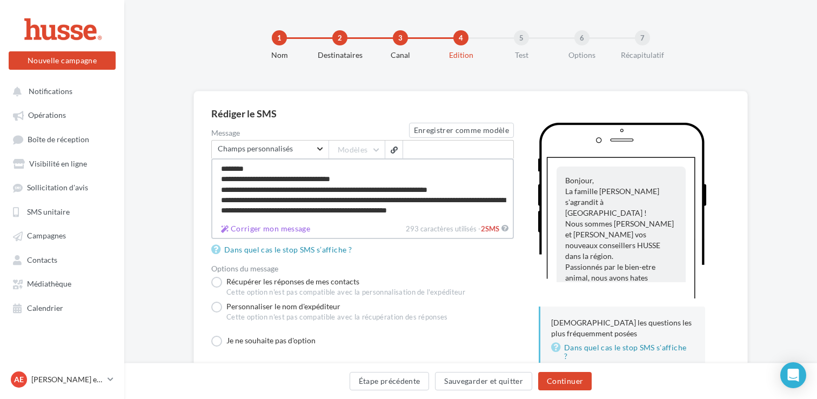
click at [392, 202] on textarea "**********" at bounding box center [362, 189] width 303 height 62
click at [423, 216] on textarea "**********" at bounding box center [362, 189] width 303 height 62
click at [423, 212] on textarea "**********" at bounding box center [362, 189] width 303 height 62
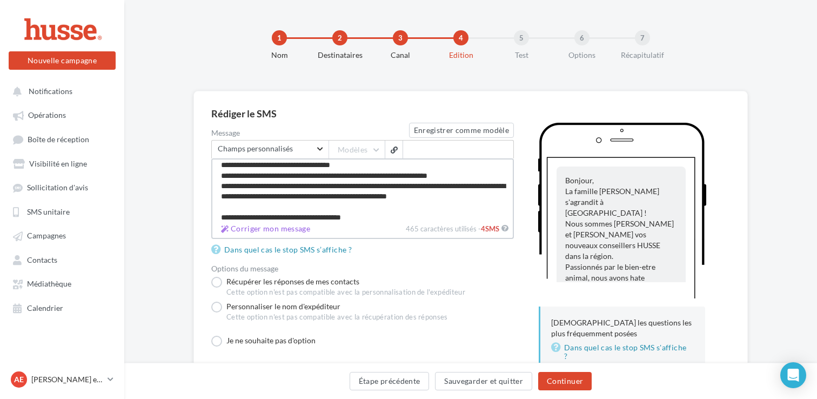
scroll to position [4, 0]
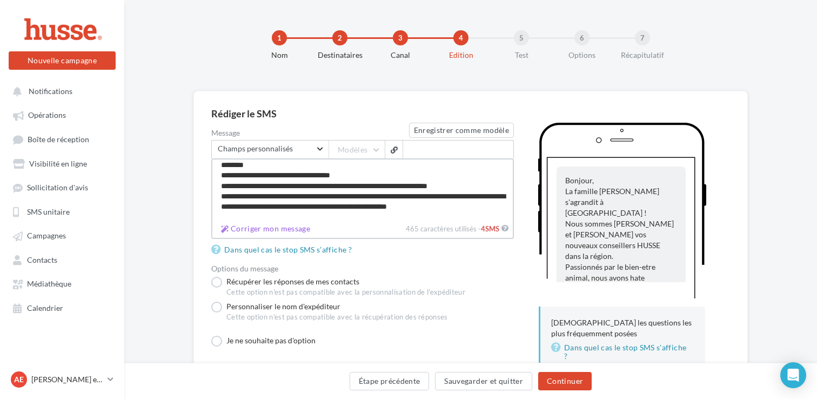
drag, startPoint x: 218, startPoint y: 197, endPoint x: 501, endPoint y: 211, distance: 283.5
click at [501, 211] on textarea "**********" at bounding box center [362, 189] width 303 height 62
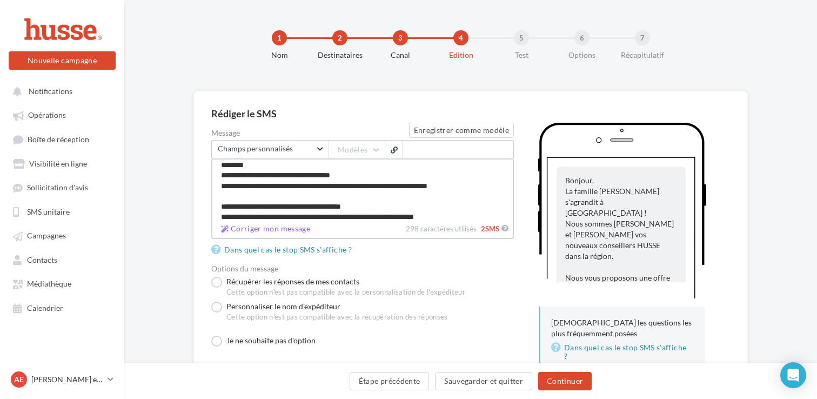
click at [321, 201] on textarea "**********" at bounding box center [362, 189] width 303 height 62
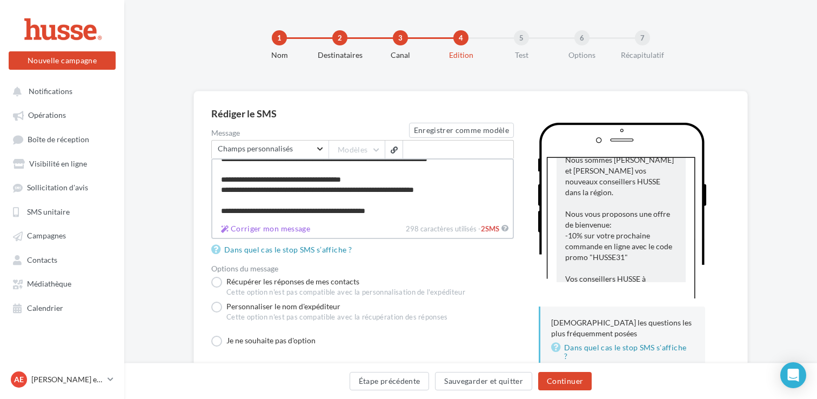
scroll to position [69, 0]
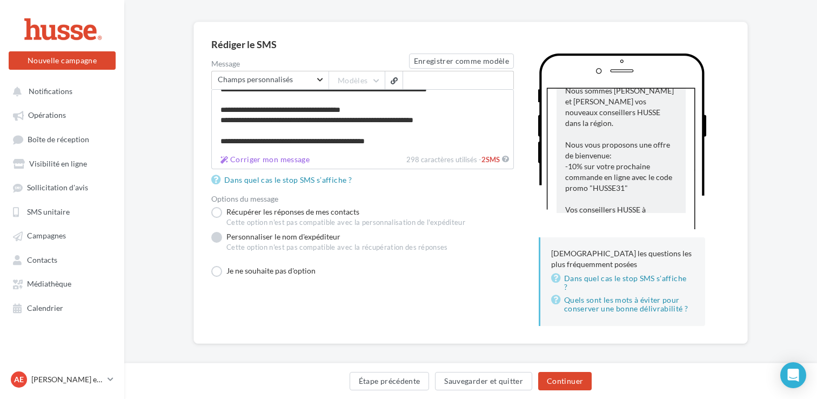
click at [285, 244] on div "Cette option n'est pas compatible avec la récupération des réponses" at bounding box center [337, 248] width 222 height 10
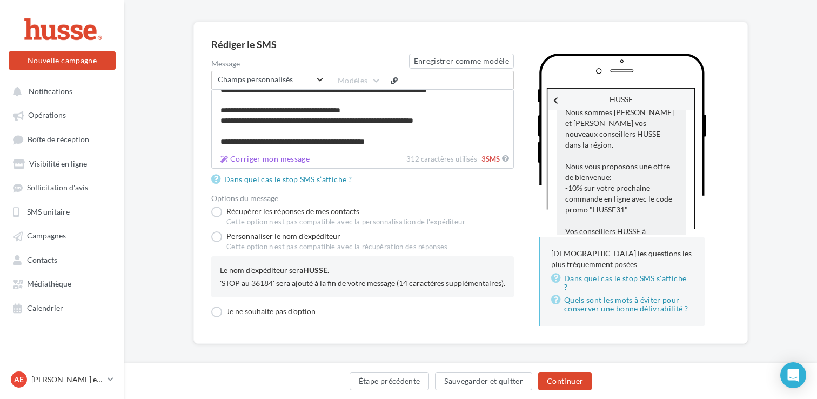
scroll to position [71, 0]
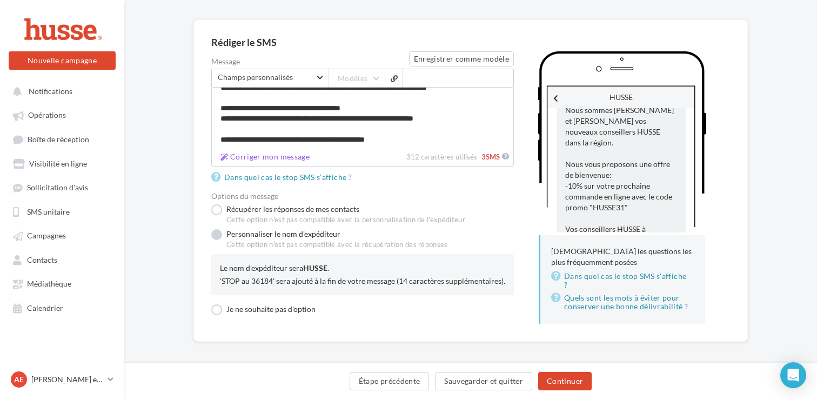
click at [220, 235] on label "Personnaliser le nom d'expéditeur Cette option n'est pas compatible avec la réc…" at bounding box center [329, 241] width 237 height 25
click at [219, 209] on label "Récupérer les réponses de mes contacts Cette option n'est pas compatible avec l…" at bounding box center [338, 214] width 254 height 21
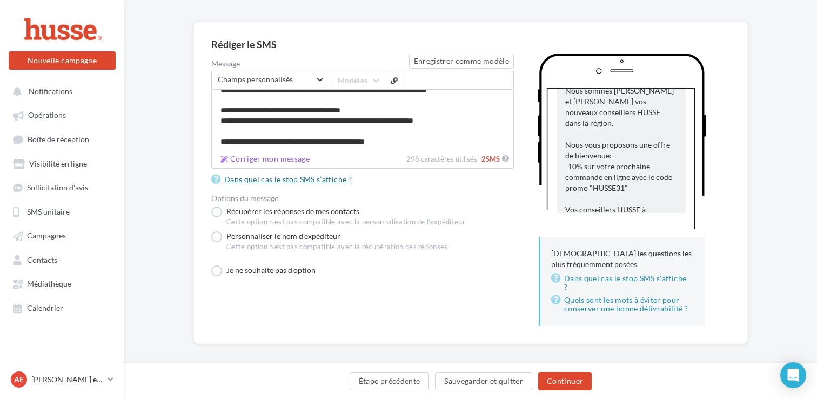
click at [285, 180] on link "Dans quel cas le stop SMS s’affiche ?" at bounding box center [283, 179] width 145 height 13
click at [214, 235] on label "Personnaliser le nom d'expéditeur Cette option n'est pas compatible avec la réc…" at bounding box center [329, 243] width 237 height 25
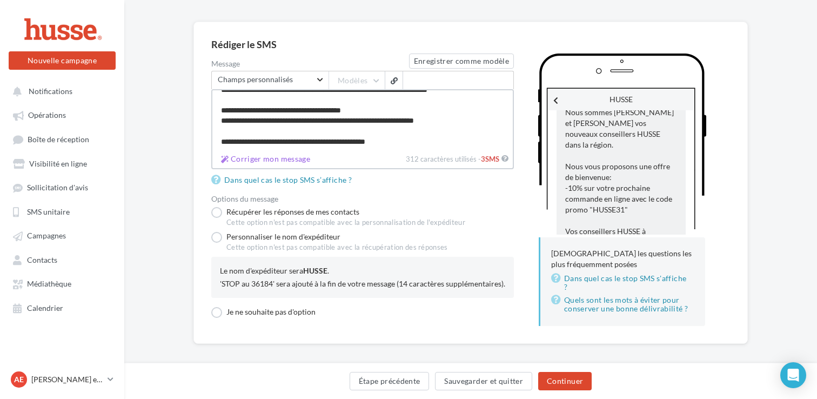
click at [374, 131] on textarea "**********" at bounding box center [362, 119] width 303 height 61
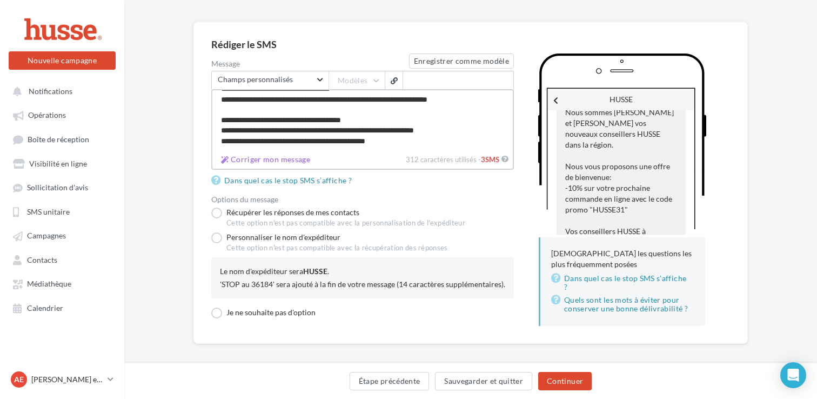
scroll to position [53, 0]
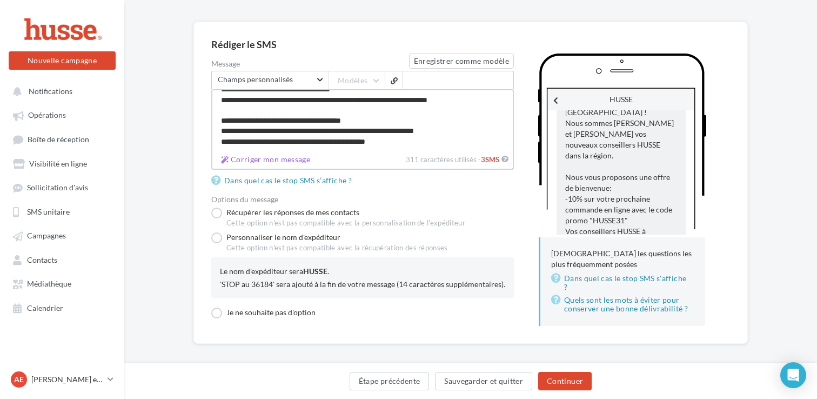
click at [334, 108] on textarea "**********" at bounding box center [362, 120] width 303 height 62
type textarea "**********"
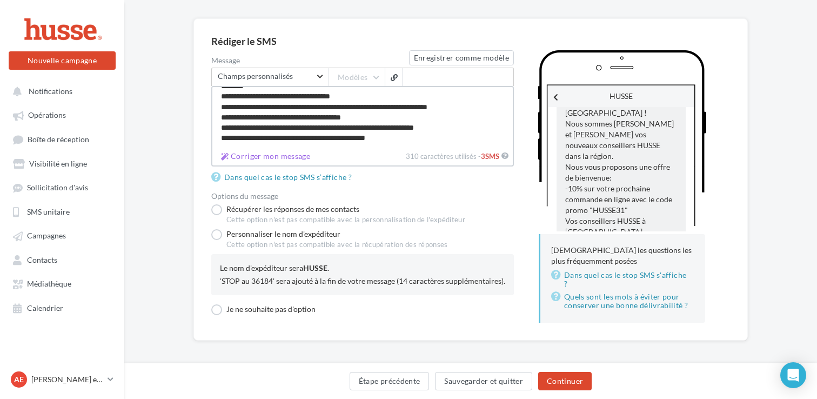
scroll to position [0, 0]
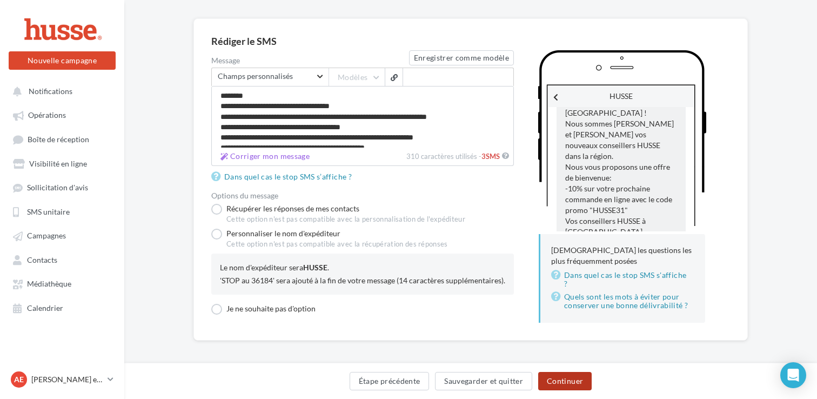
click at [558, 379] on button "Continuer" at bounding box center [564, 381] width 53 height 18
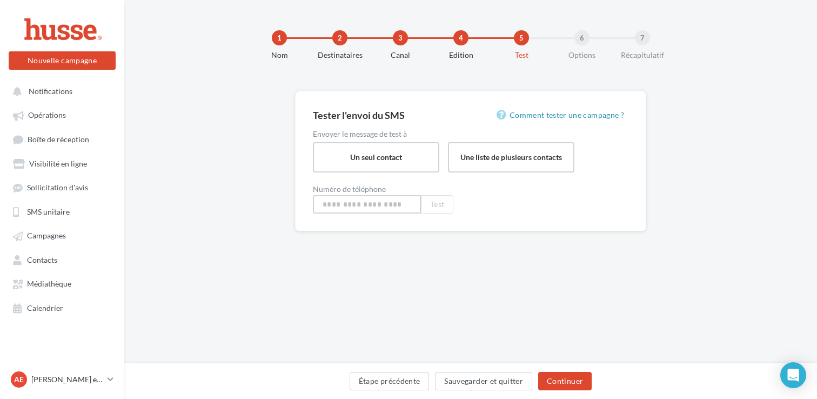
click at [393, 202] on input at bounding box center [367, 204] width 108 height 18
type input "**********"
click at [440, 205] on button "Test" at bounding box center [437, 204] width 32 height 18
click at [567, 376] on button "Continuer" at bounding box center [564, 381] width 53 height 18
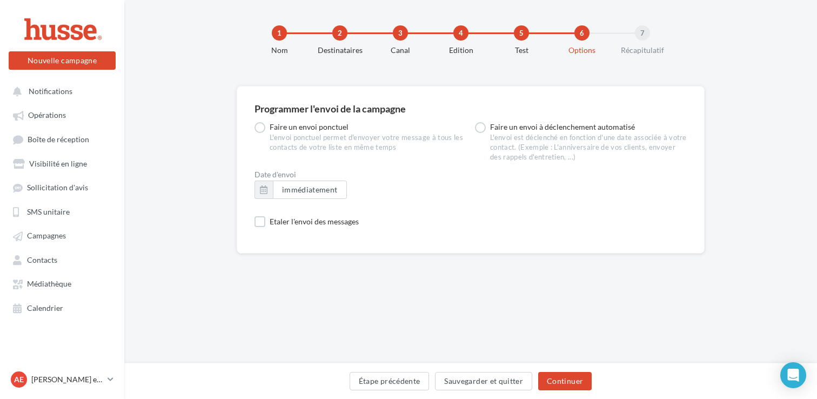
scroll to position [4, 0]
click at [563, 379] on button "Continuer" at bounding box center [564, 381] width 53 height 18
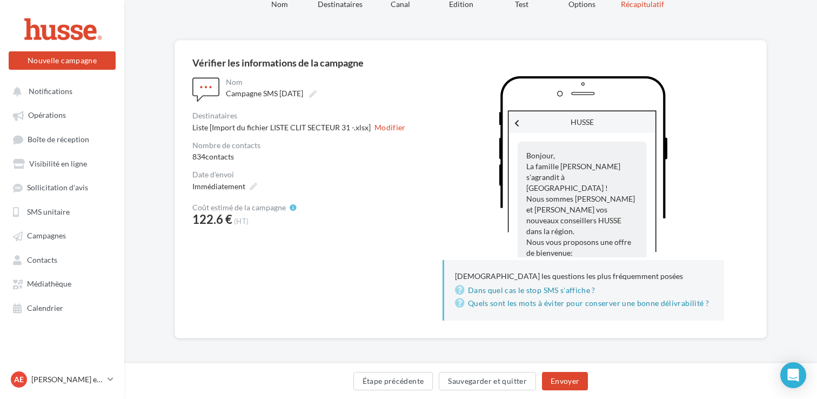
scroll to position [54, 0]
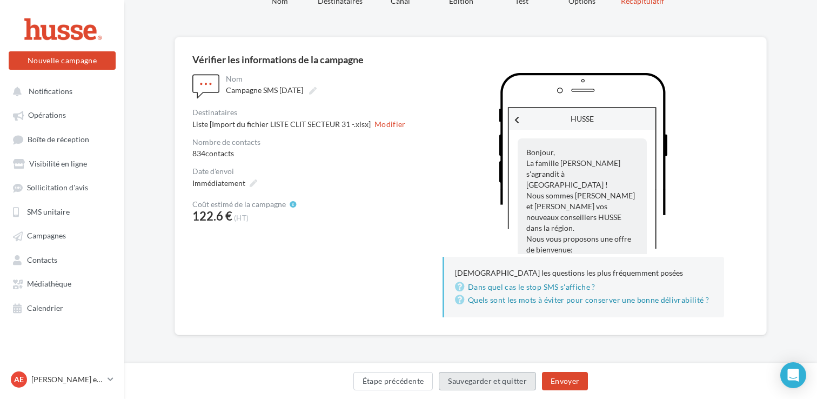
click at [499, 381] on button "Sauvegarder et quitter" at bounding box center [487, 381] width 97 height 18
